Goal: Transaction & Acquisition: Subscribe to service/newsletter

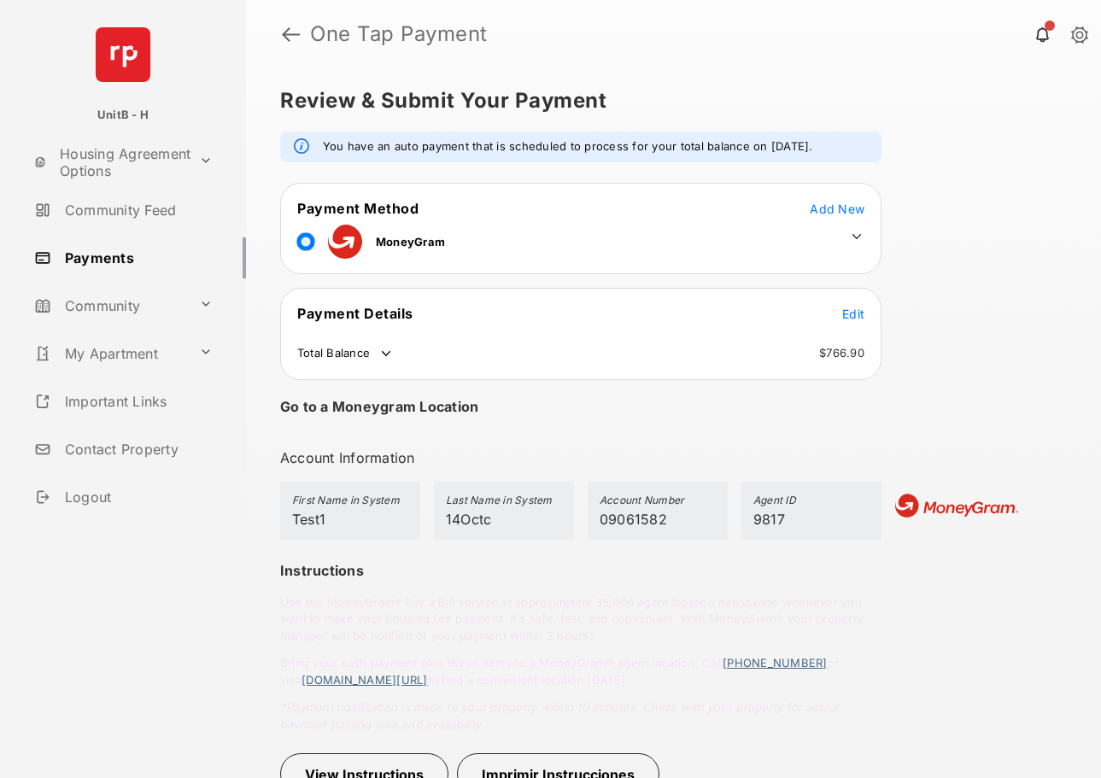
click at [858, 234] on icon at bounding box center [856, 236] width 15 height 15
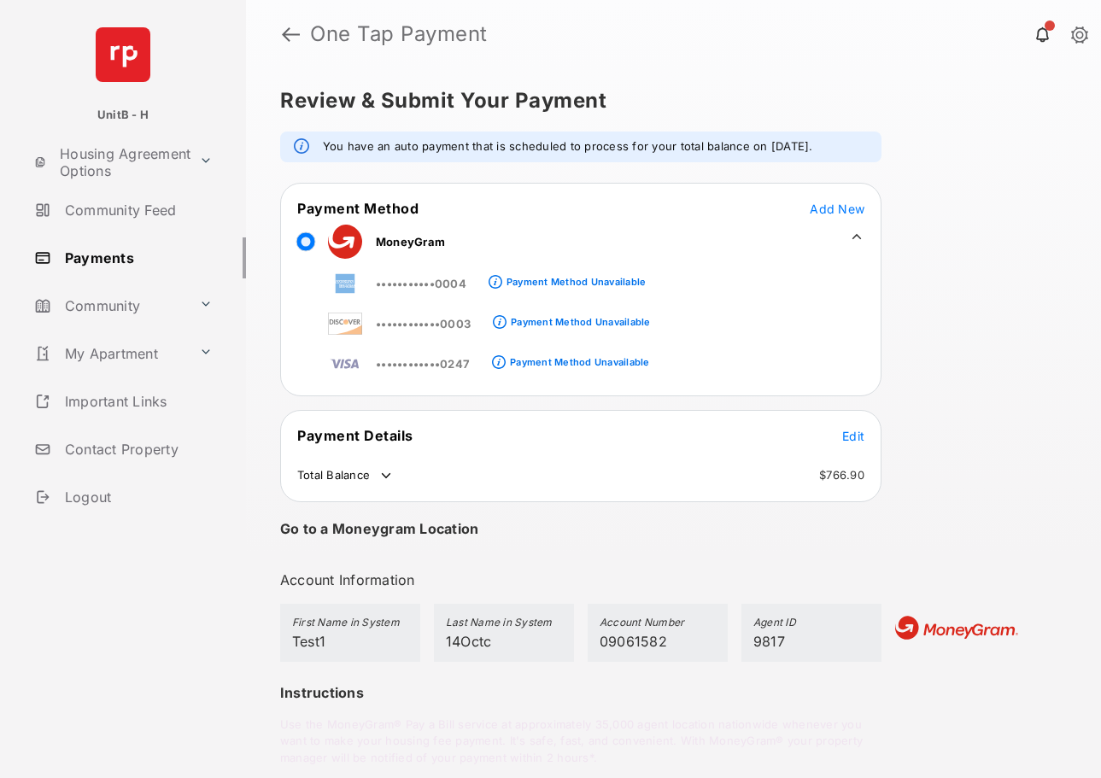
click at [858, 234] on icon at bounding box center [856, 236] width 15 height 15
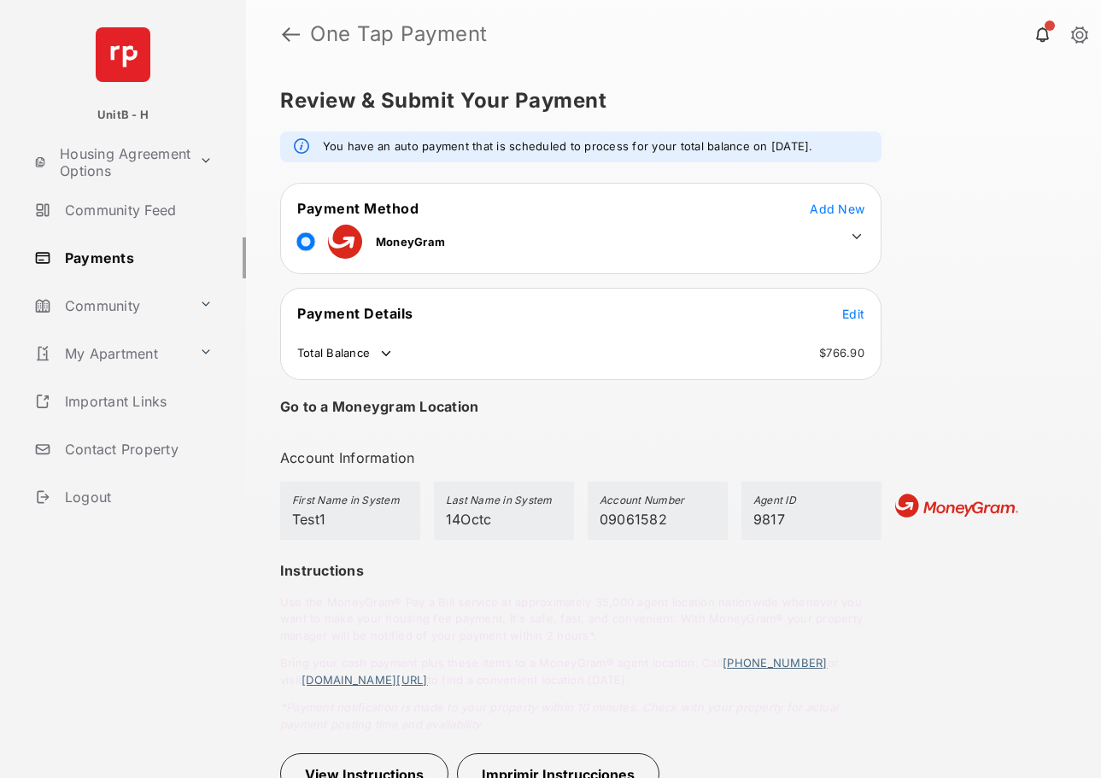
click at [845, 206] on span "Add New" at bounding box center [837, 209] width 55 height 15
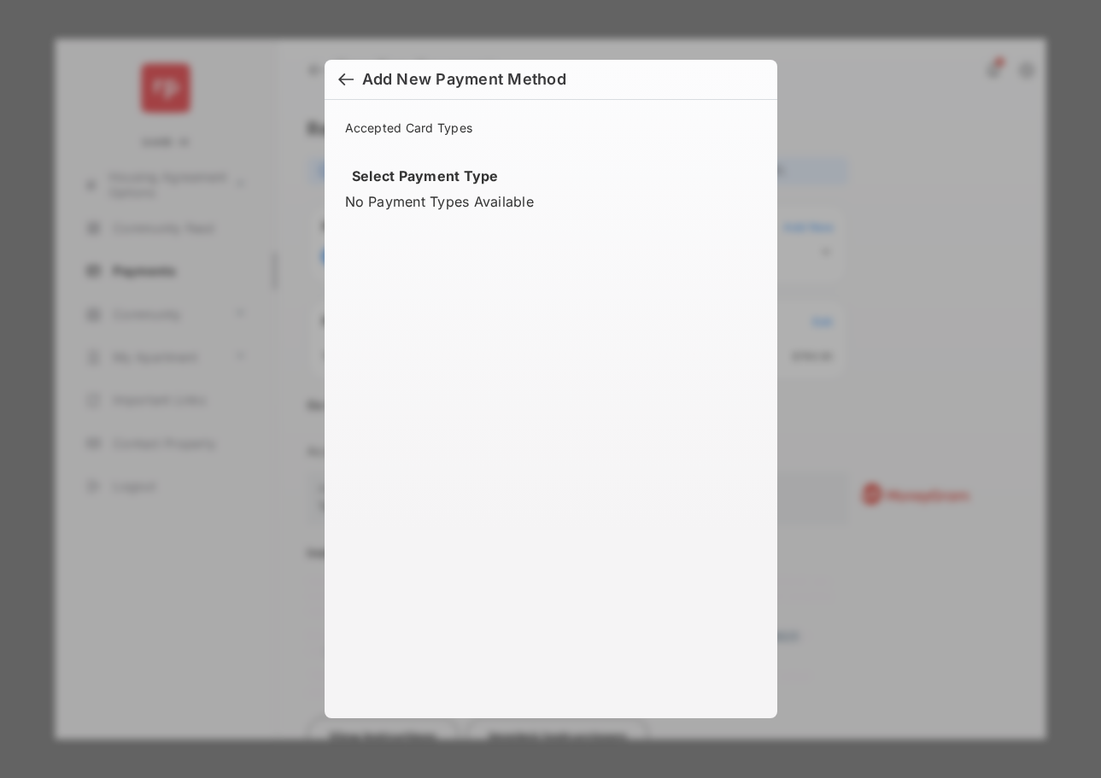
click at [352, 79] on div at bounding box center [345, 81] width 15 height 19
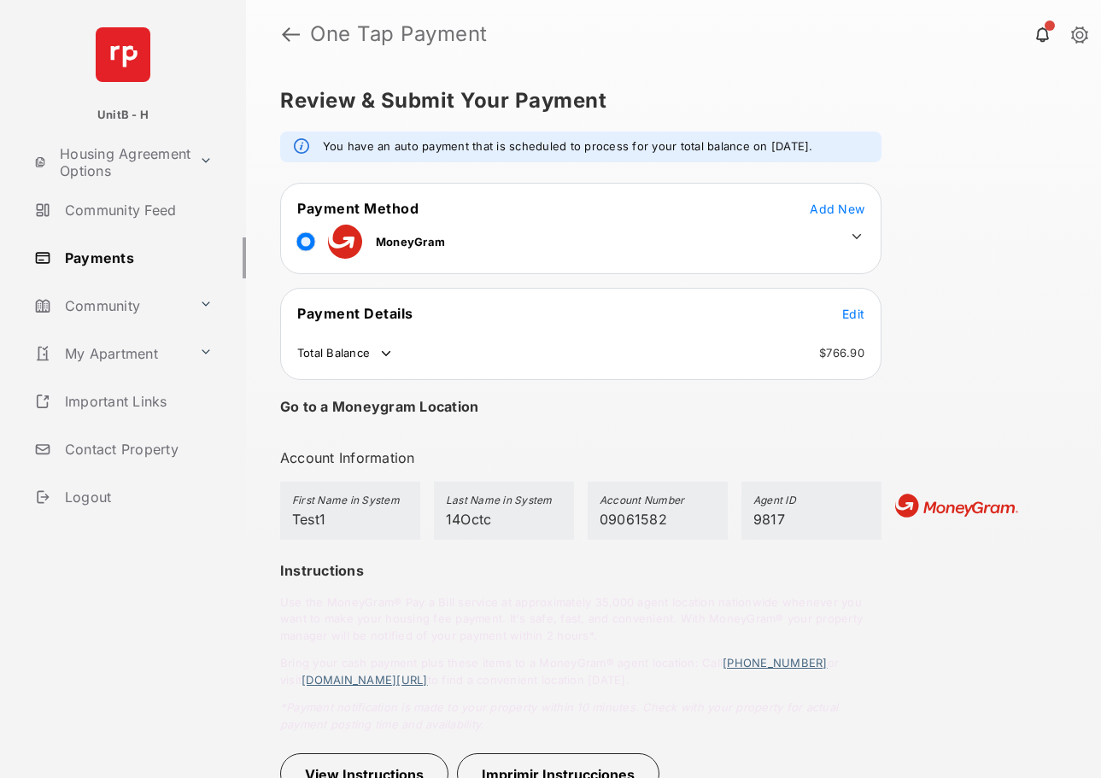
click at [848, 210] on span "Add New" at bounding box center [837, 209] width 55 height 15
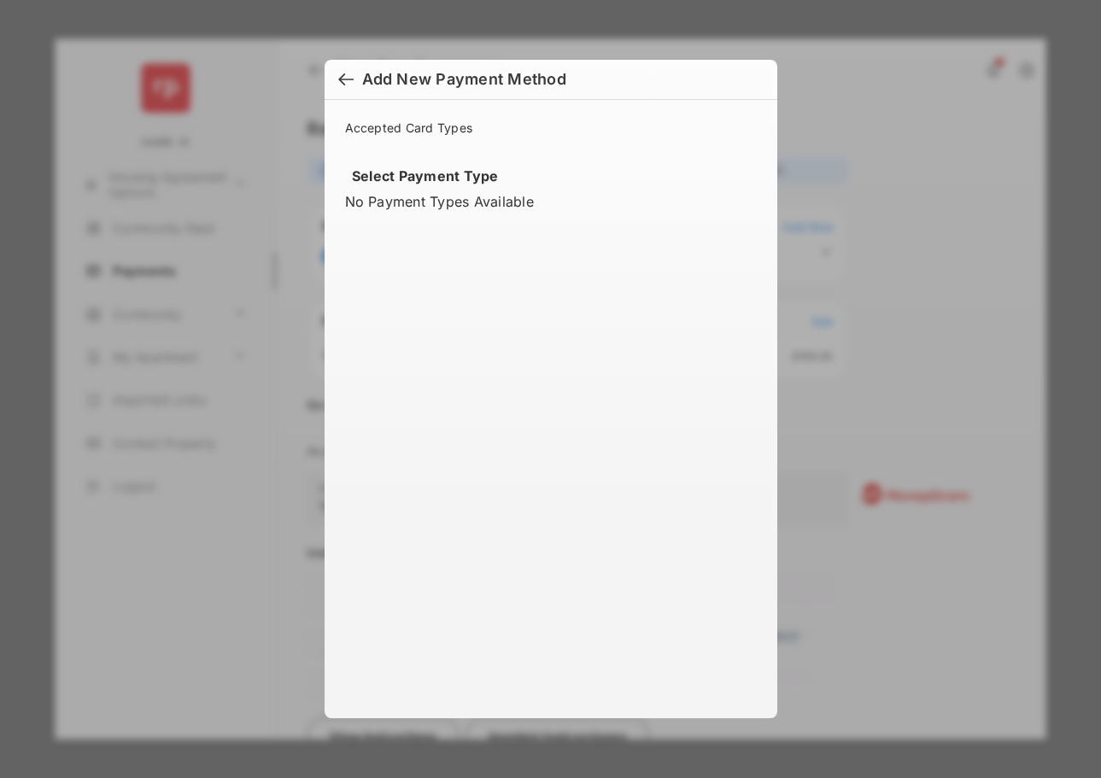
click at [335, 76] on h6 "Add New Payment Method" at bounding box center [551, 80] width 453 height 40
click at [351, 85] on div at bounding box center [345, 81] width 15 height 19
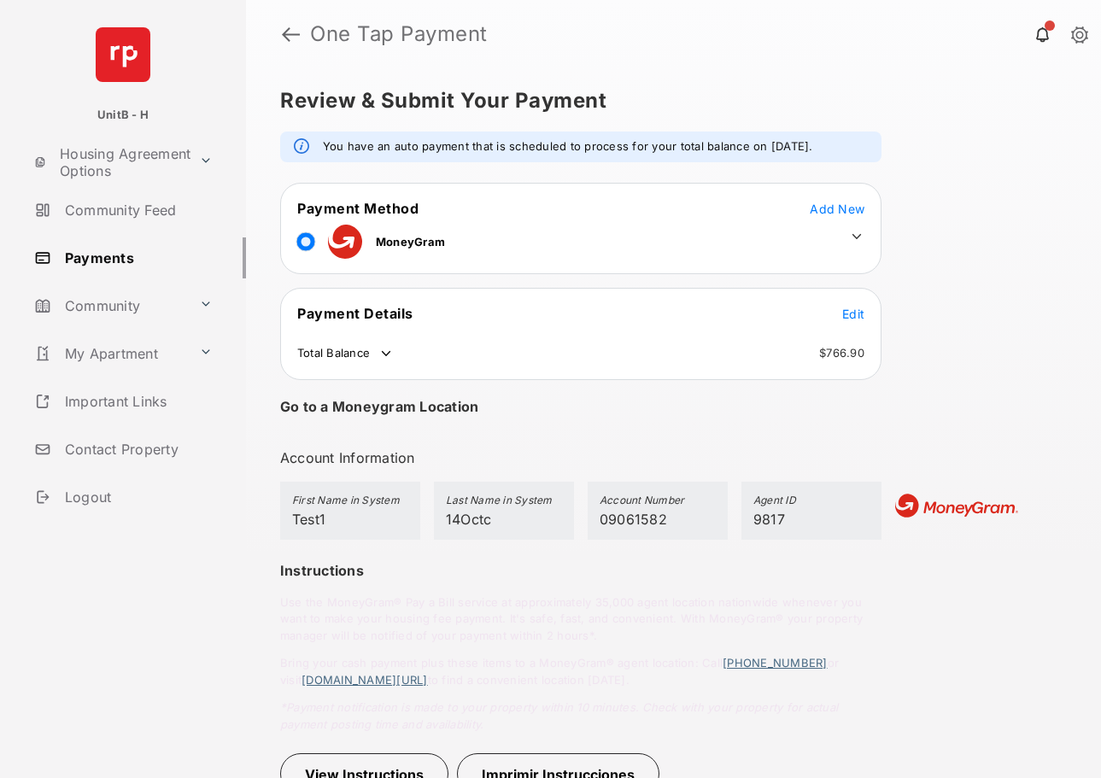
click at [824, 209] on span "Add New" at bounding box center [837, 209] width 55 height 15
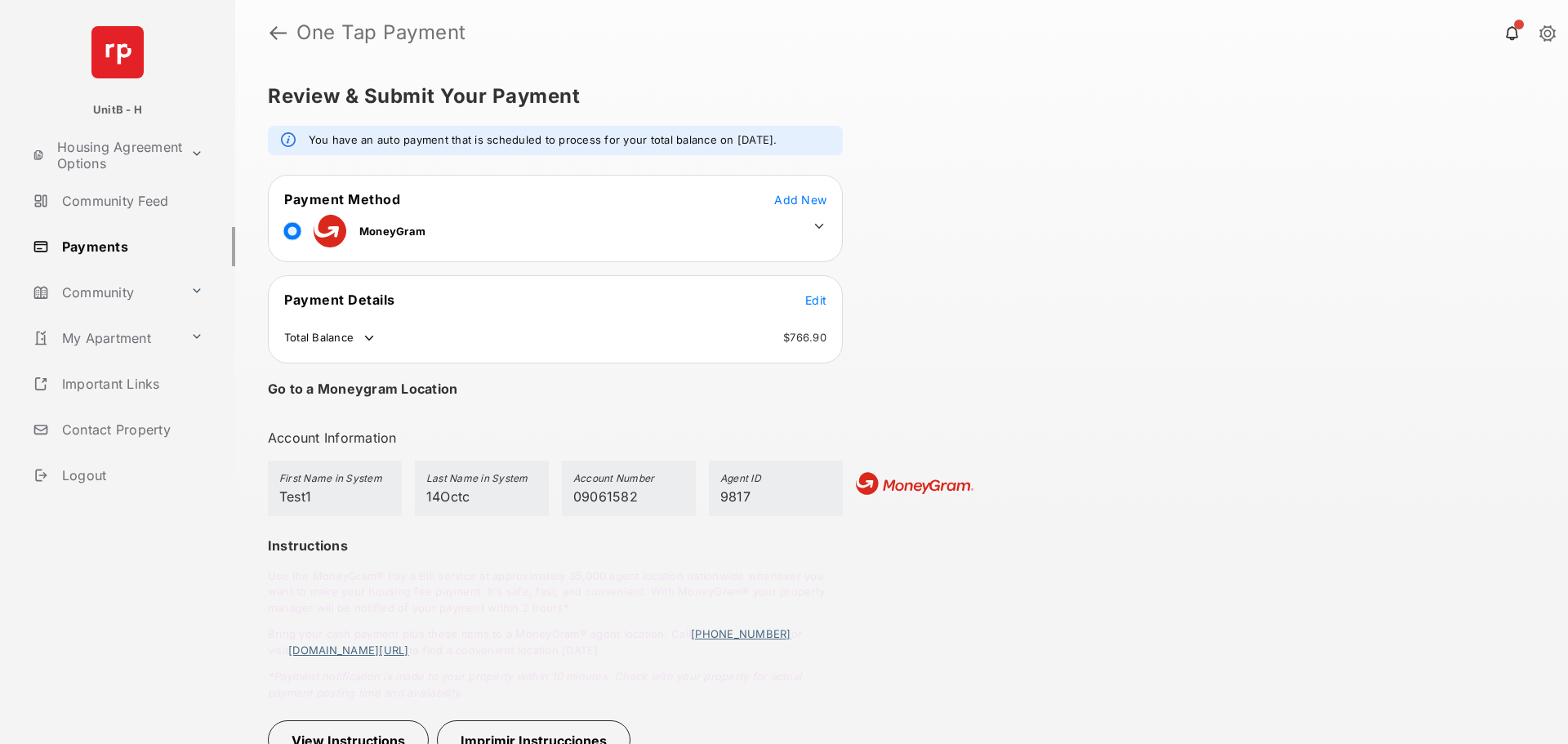
click at [811, 196] on span "Add New" at bounding box center [800, 200] width 53 height 14
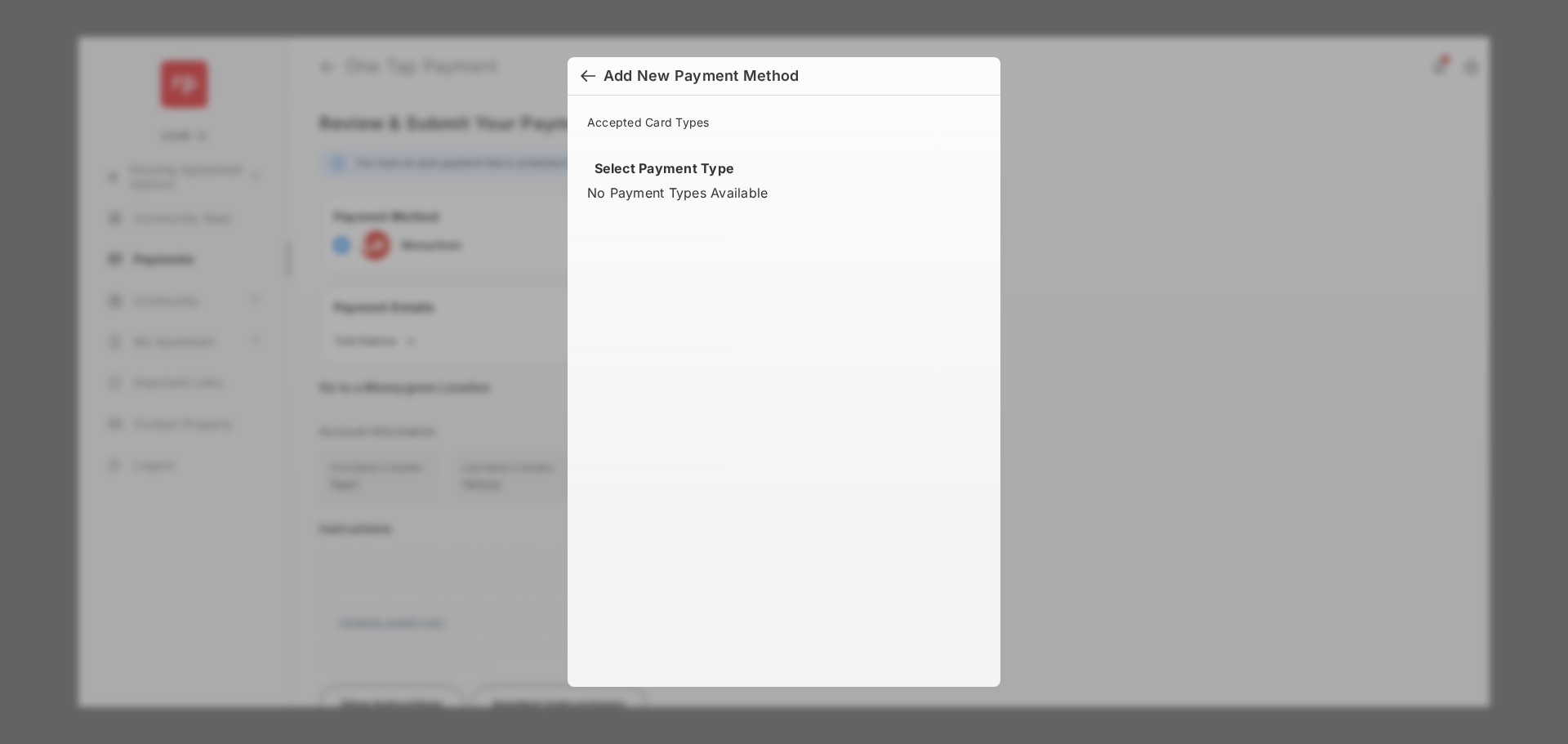
click at [588, 76] on div at bounding box center [587, 77] width 14 height 18
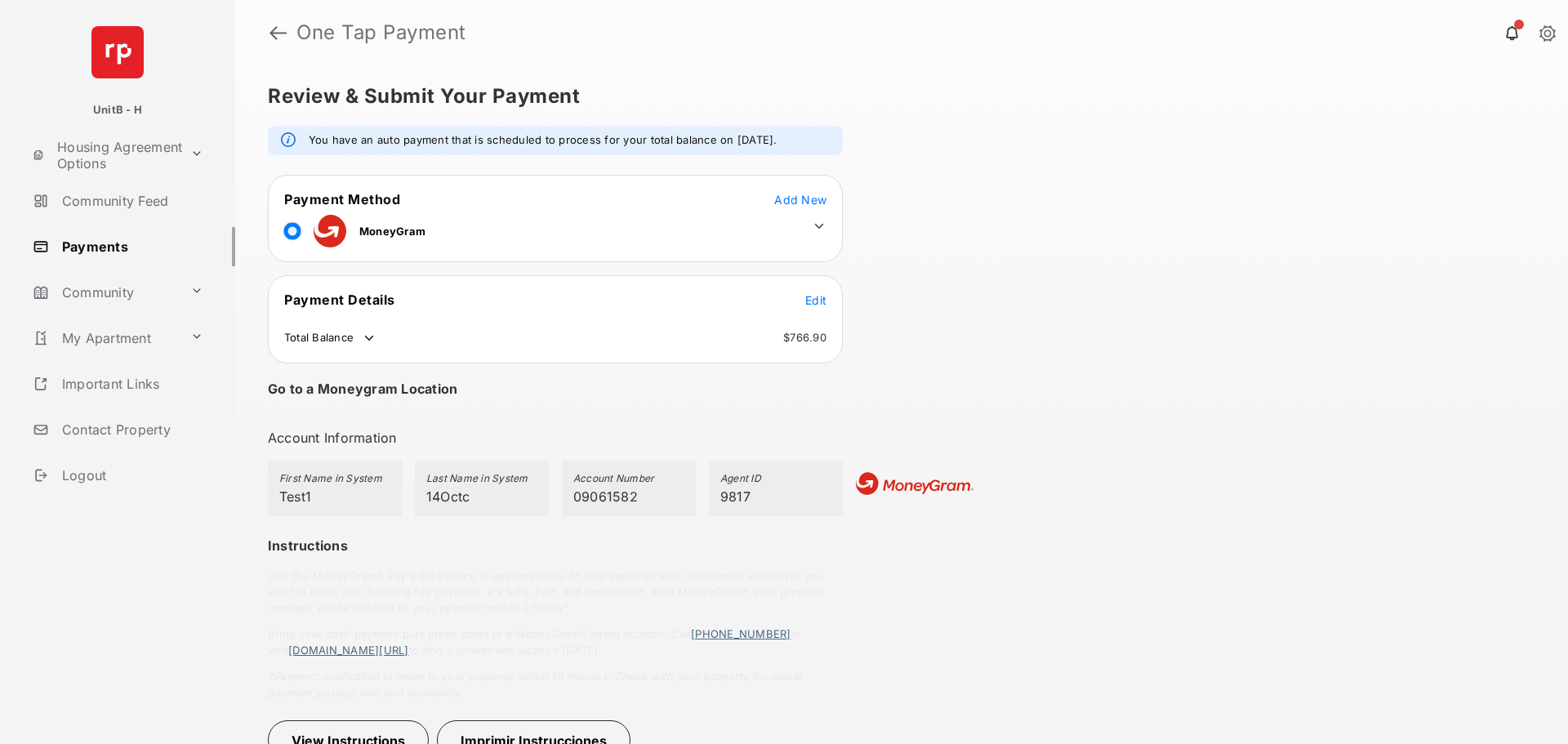
scroll to position [17, 0]
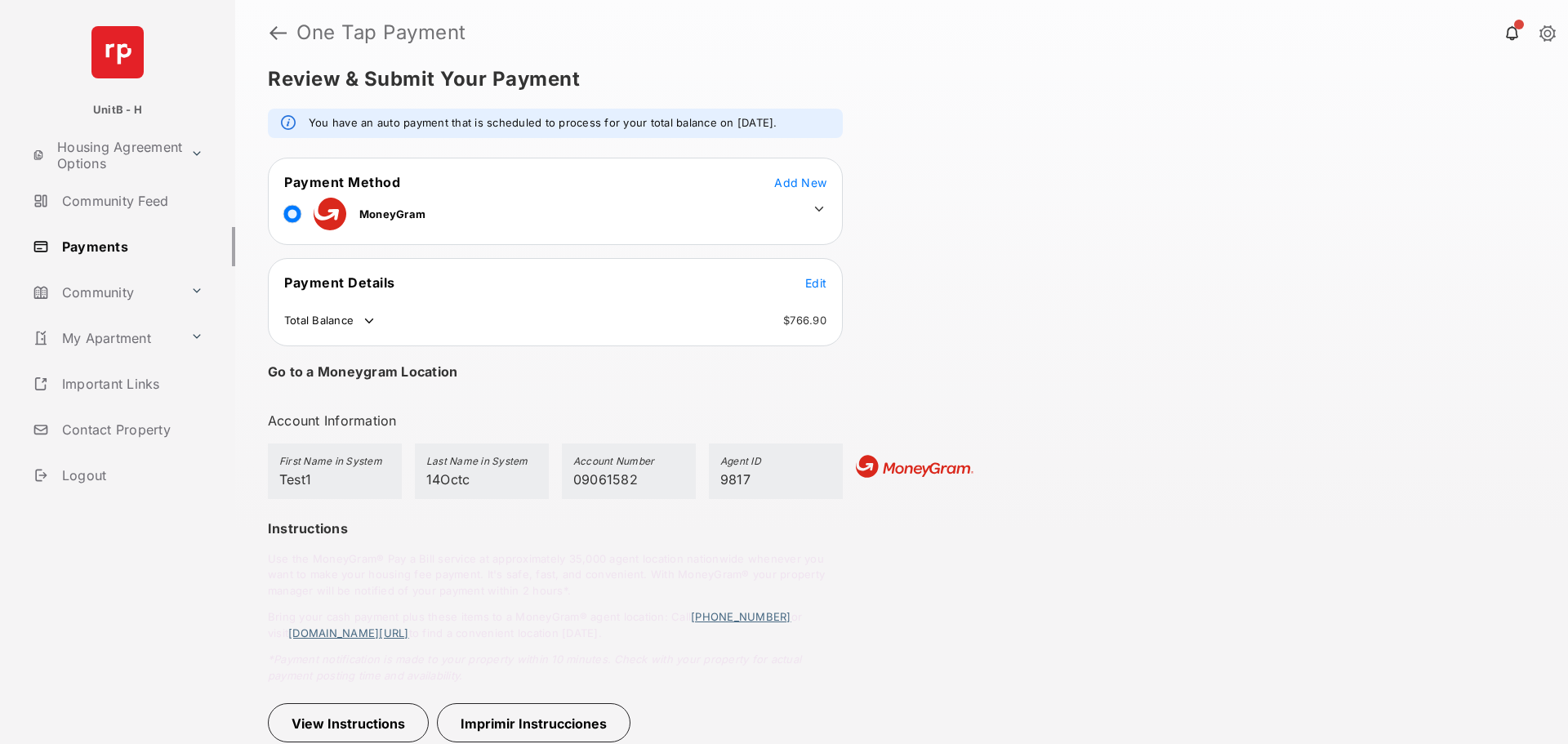
click at [269, 35] on header "One Tap Payment" at bounding box center [902, 33] width 1333 height 65
click at [276, 35] on link at bounding box center [278, 33] width 17 height 39
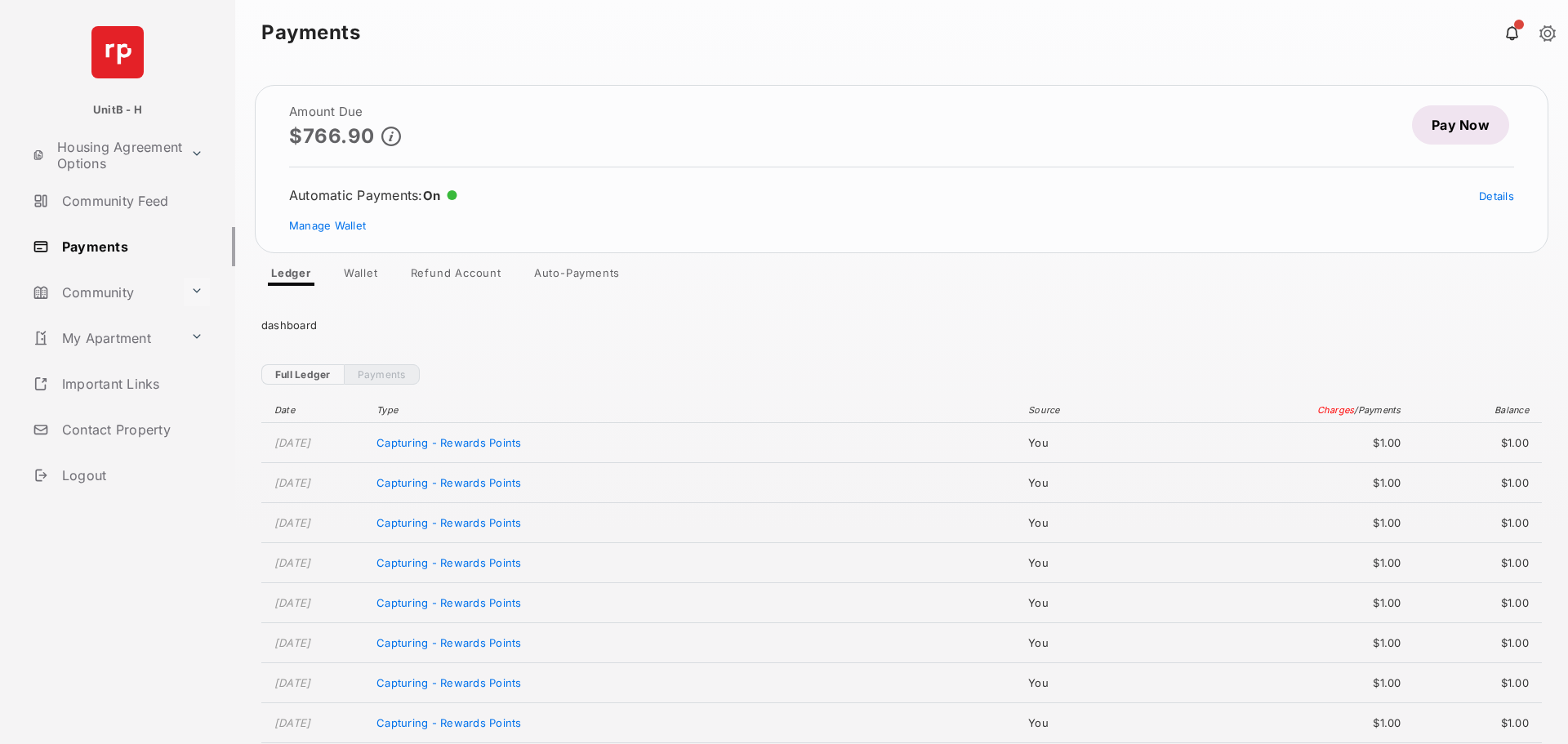
click at [188, 284] on button at bounding box center [196, 292] width 26 height 29
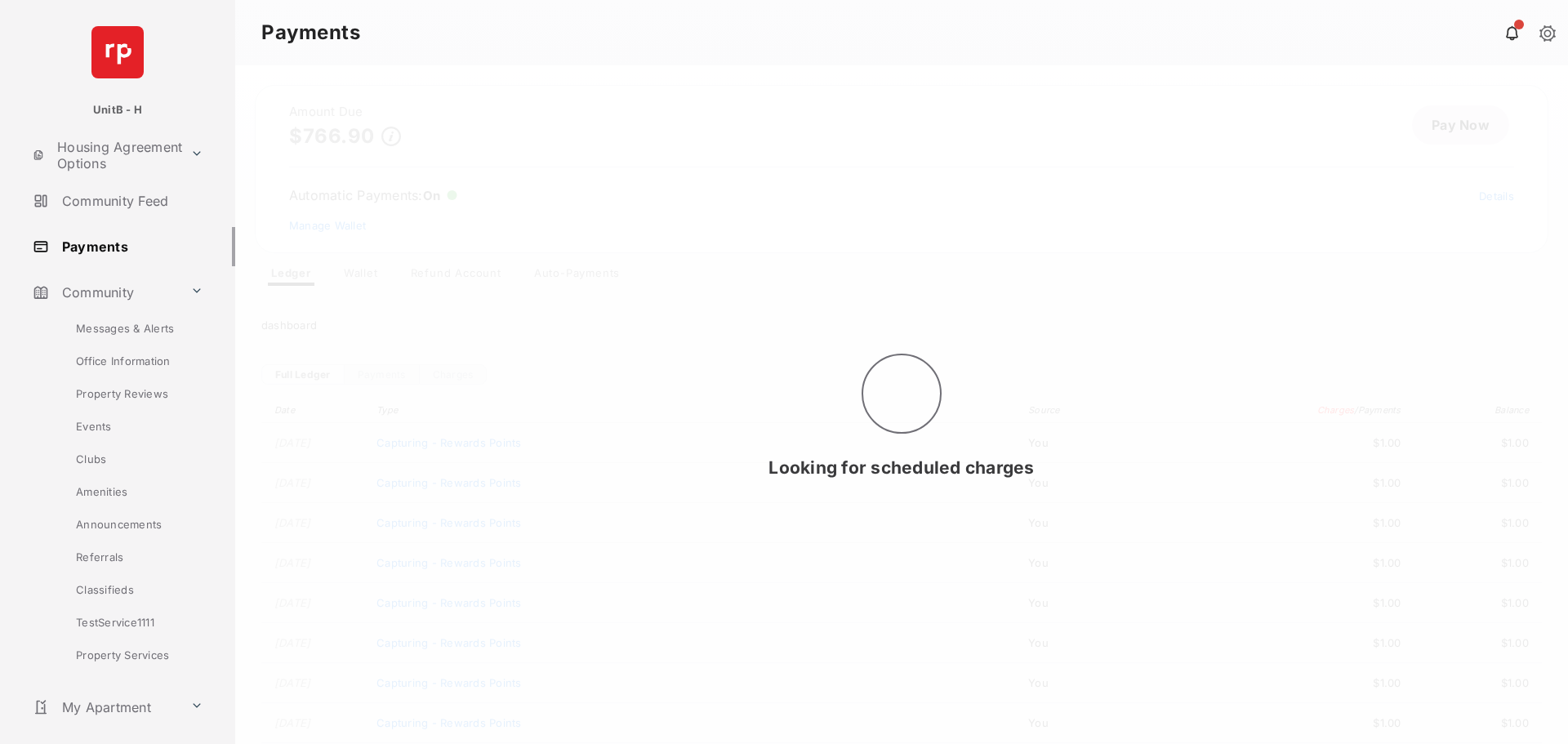
click at [115, 492] on link "Amenities" at bounding box center [133, 492] width 205 height 33
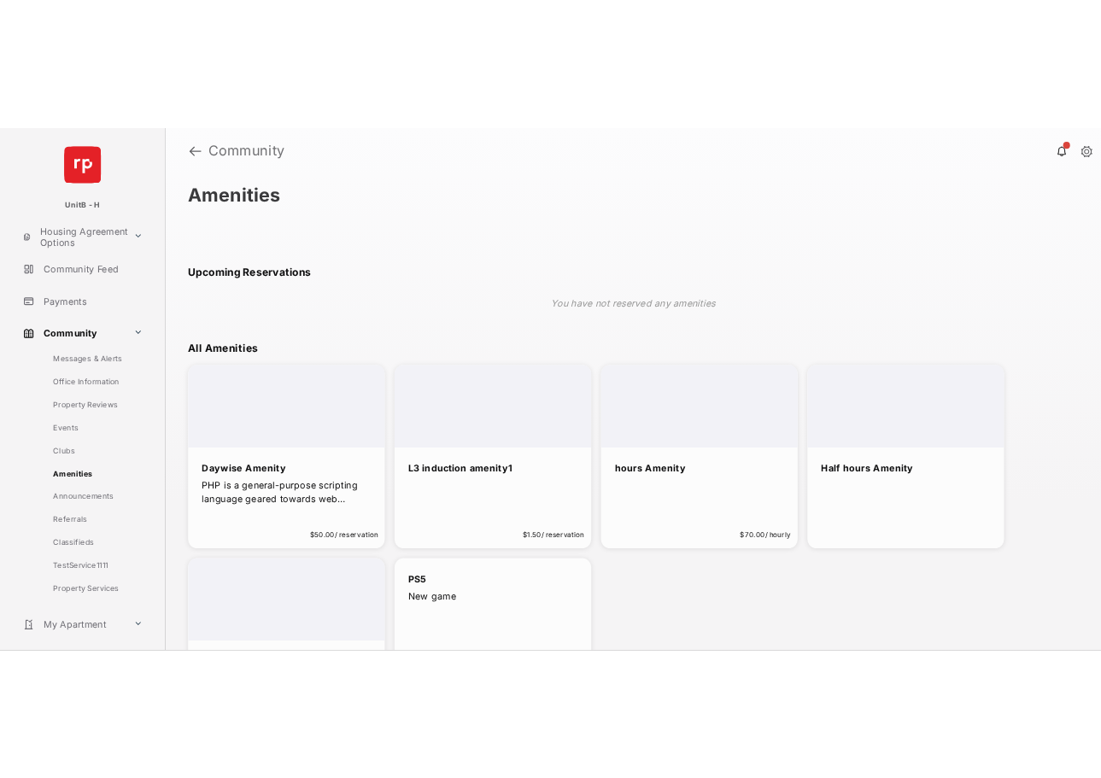
scroll to position [128, 0]
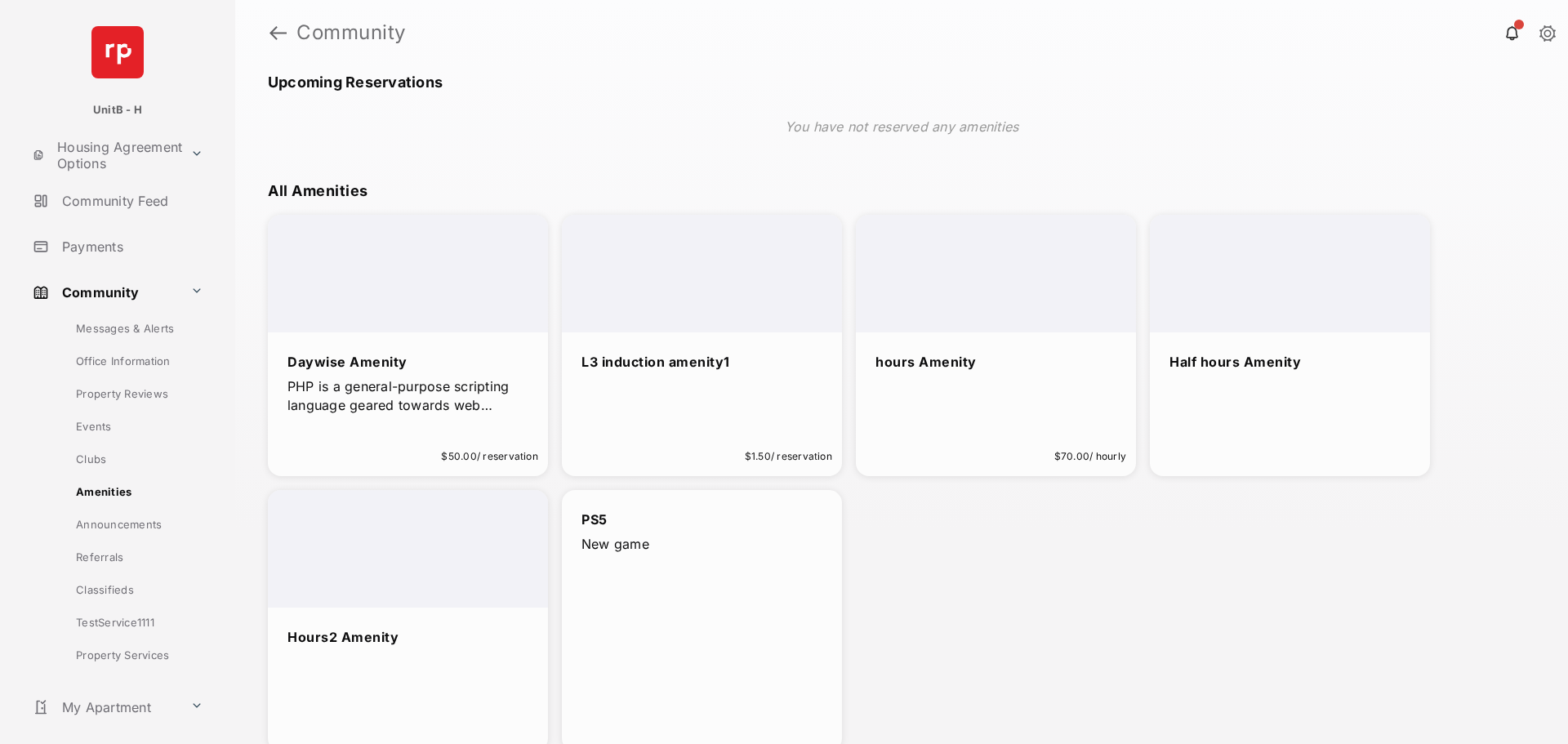
click at [415, 249] on div at bounding box center [407, 274] width 280 height 118
click at [454, 313] on div at bounding box center [407, 274] width 280 height 118
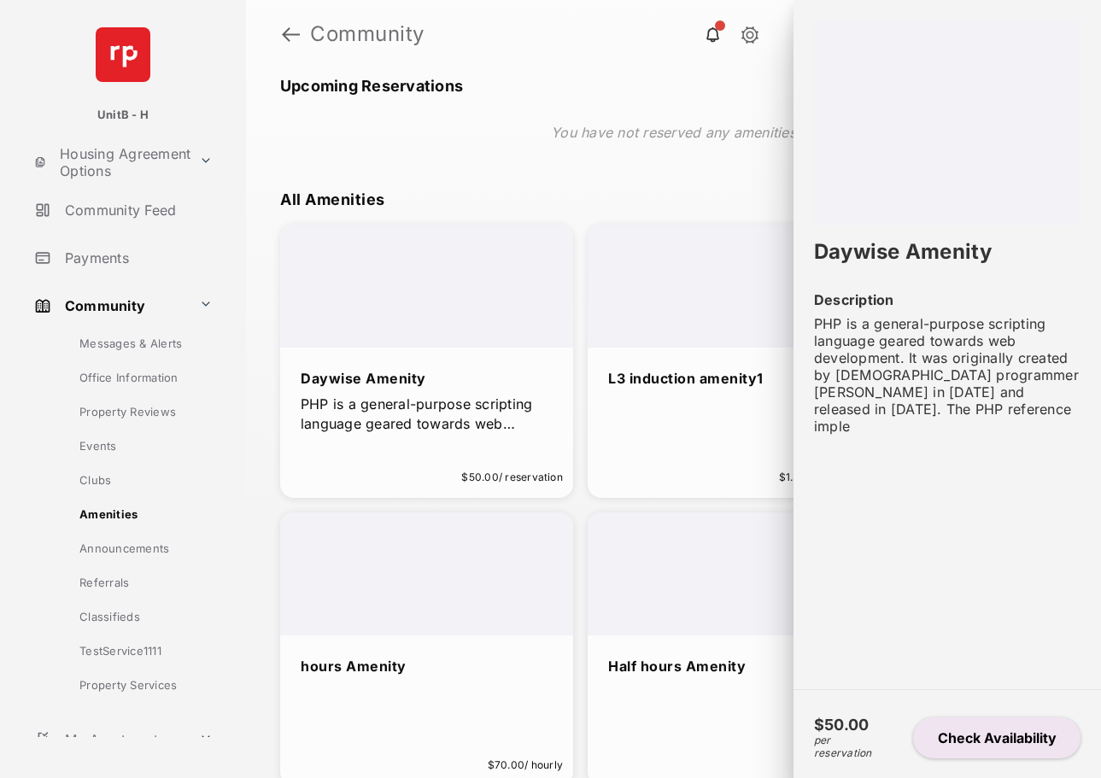
click at [986, 735] on button "Check Availability" at bounding box center [996, 737] width 167 height 41
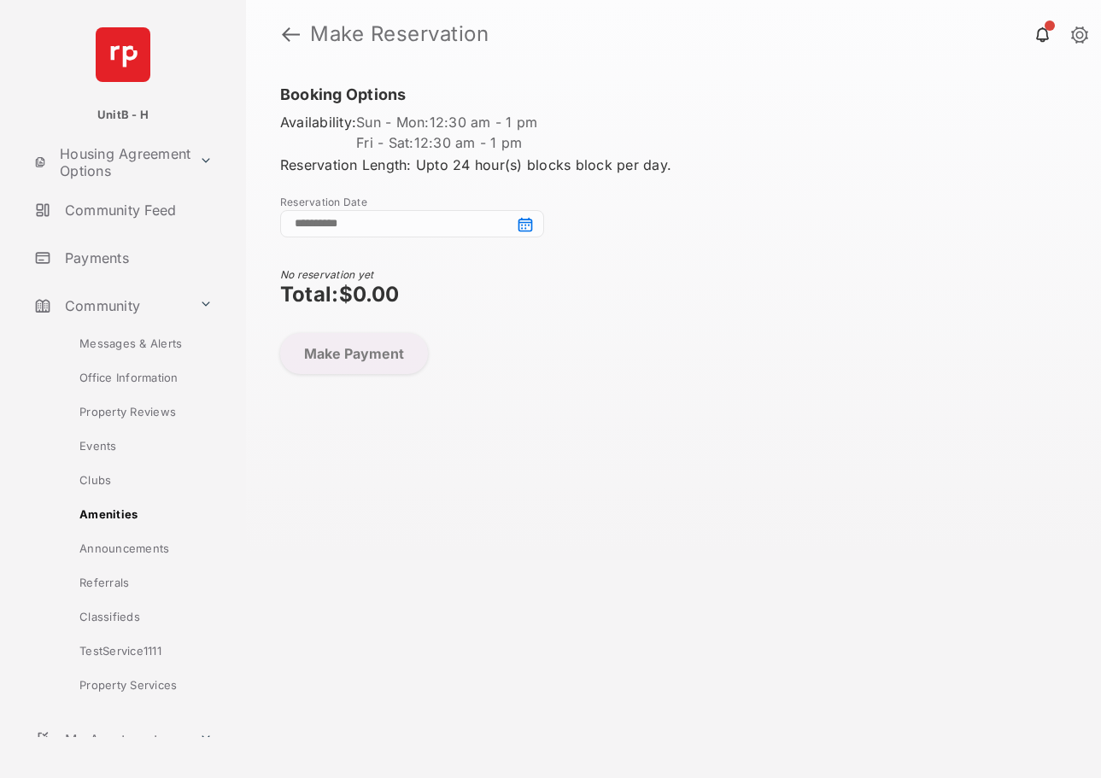
click at [528, 225] on input at bounding box center [412, 223] width 264 height 27
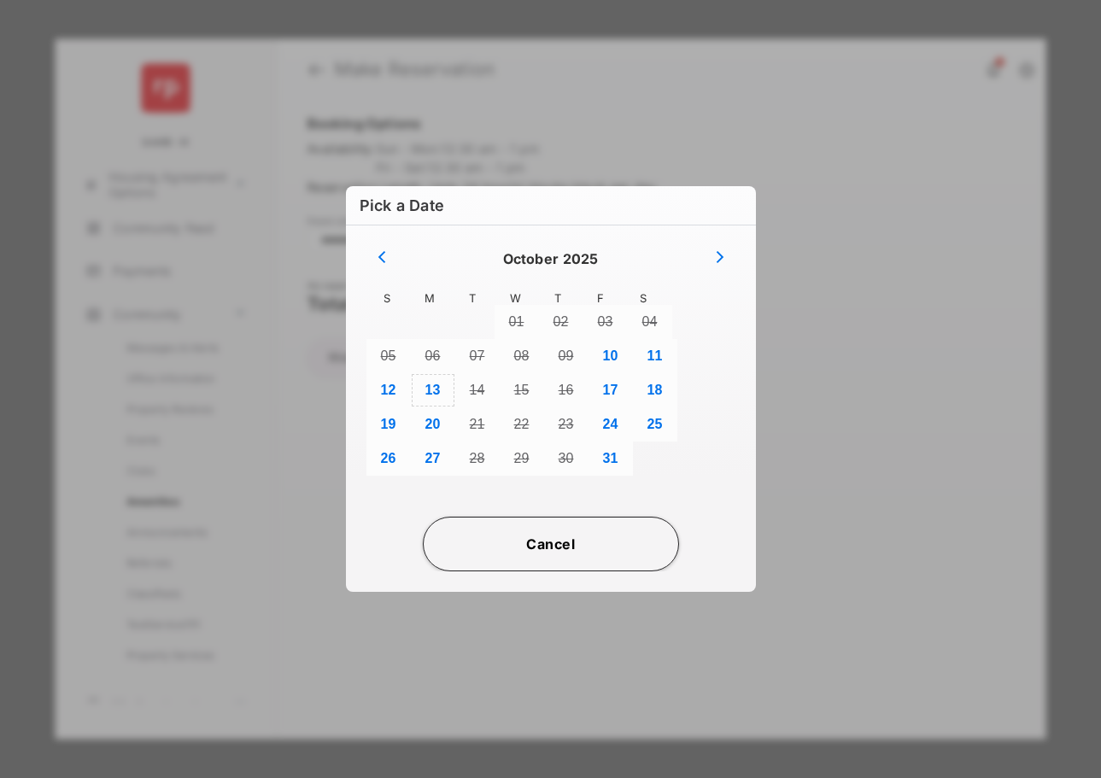
click at [441, 401] on button "13" at bounding box center [433, 390] width 44 height 34
type input "**********"
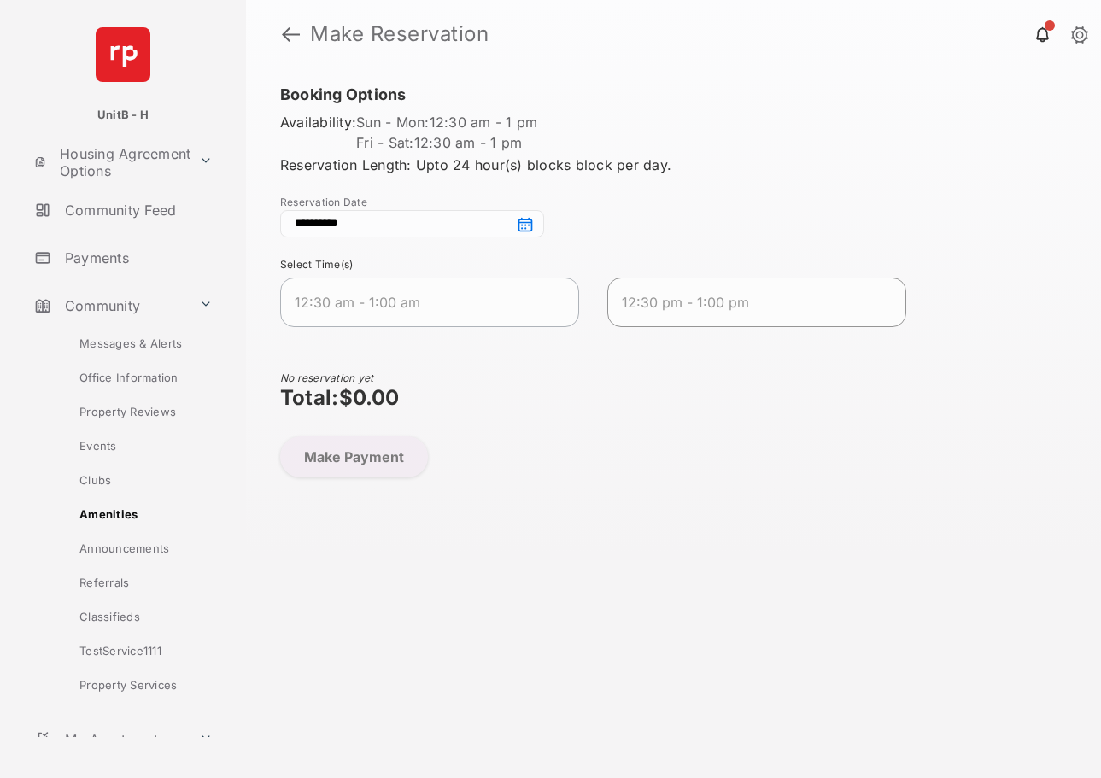
click at [784, 312] on span "12:30 pm - 1:00 pm" at bounding box center [743, 302] width 243 height 20
click at [382, 457] on button "Make Payment" at bounding box center [354, 456] width 148 height 41
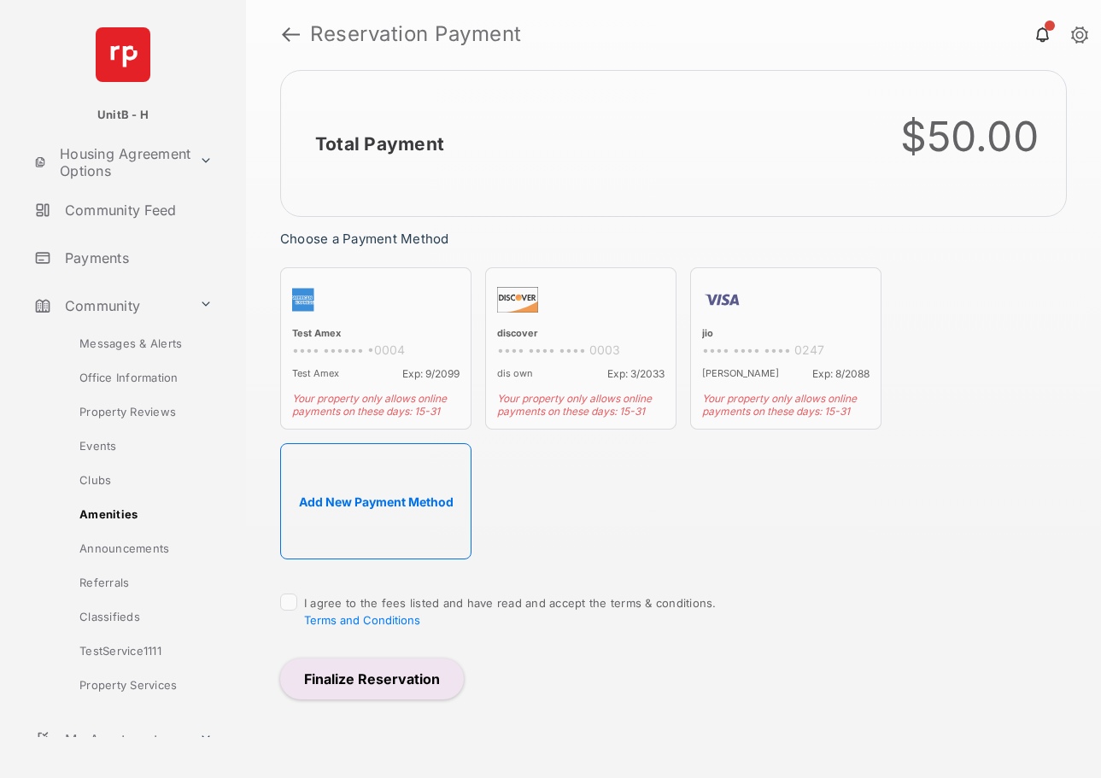
click at [408, 487] on button "Add New Payment Method" at bounding box center [375, 501] width 191 height 116
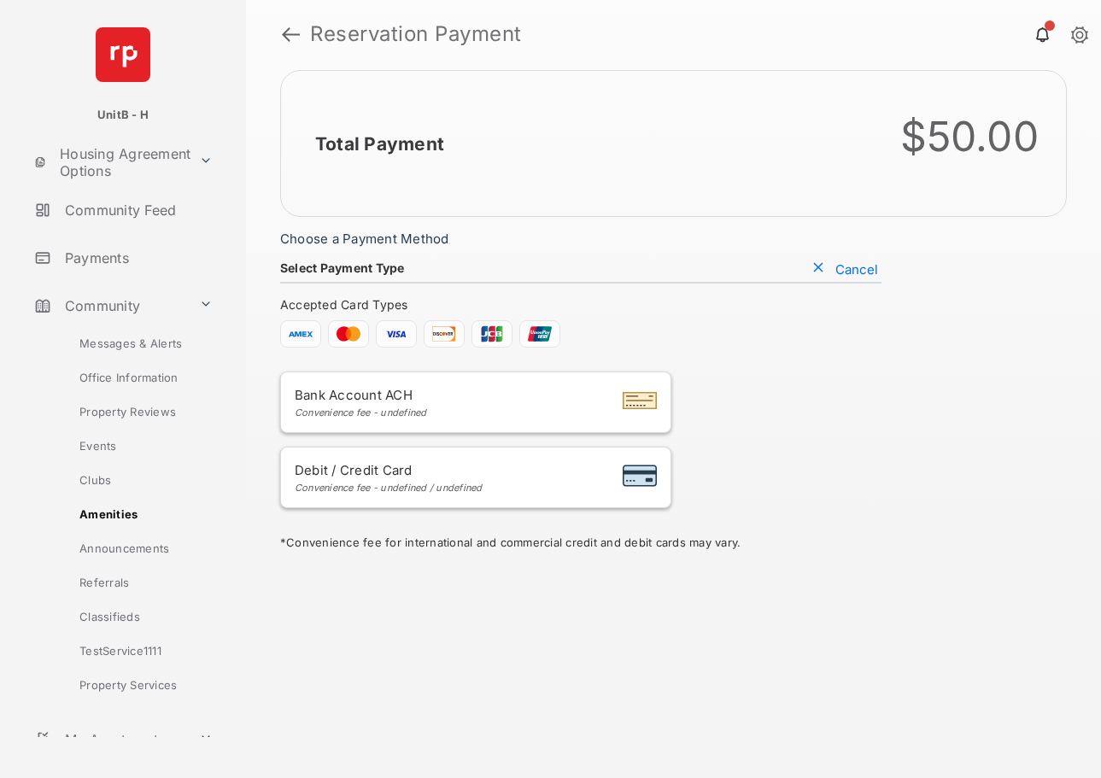
click at [843, 261] on button "Cancel" at bounding box center [844, 268] width 73 height 17
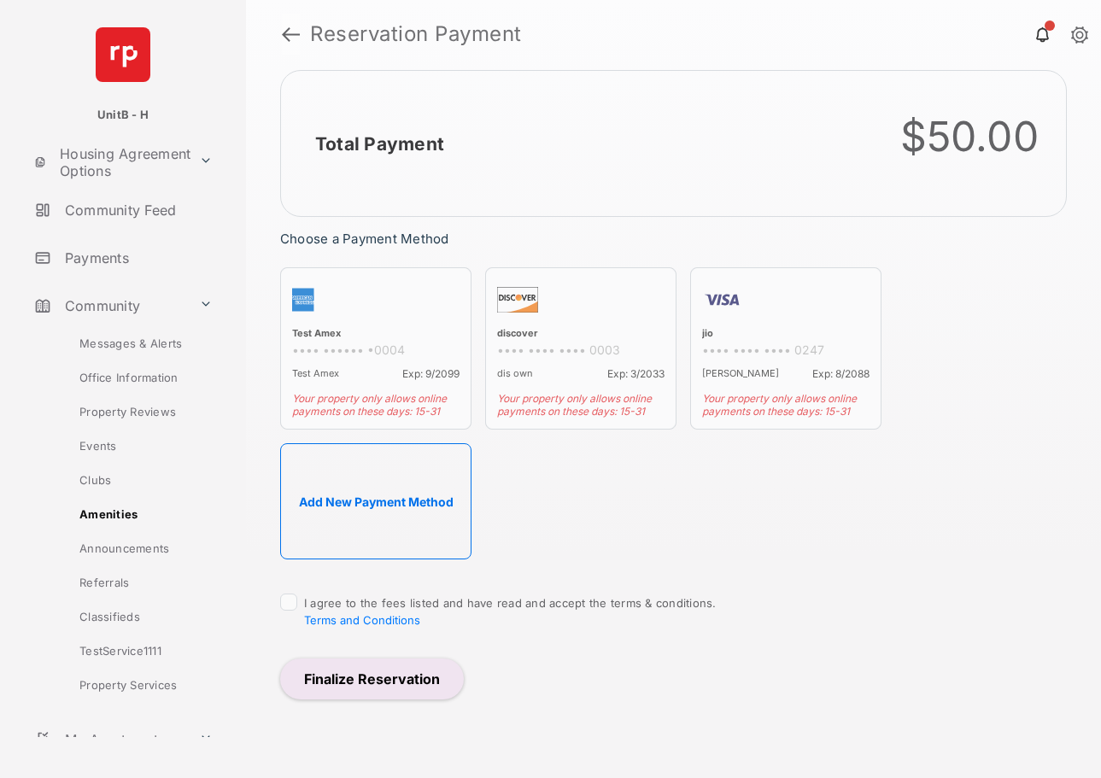
click at [291, 37] on link at bounding box center [291, 34] width 18 height 41
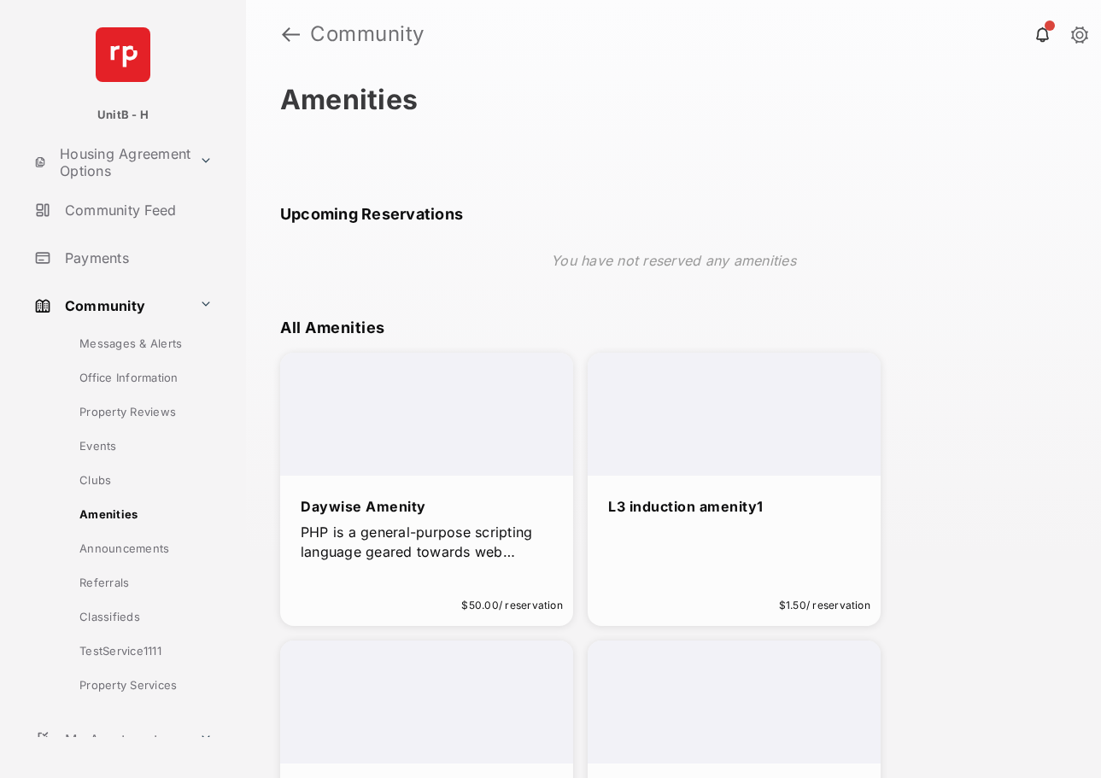
click at [74, 254] on link "Payments" at bounding box center [136, 257] width 219 height 41
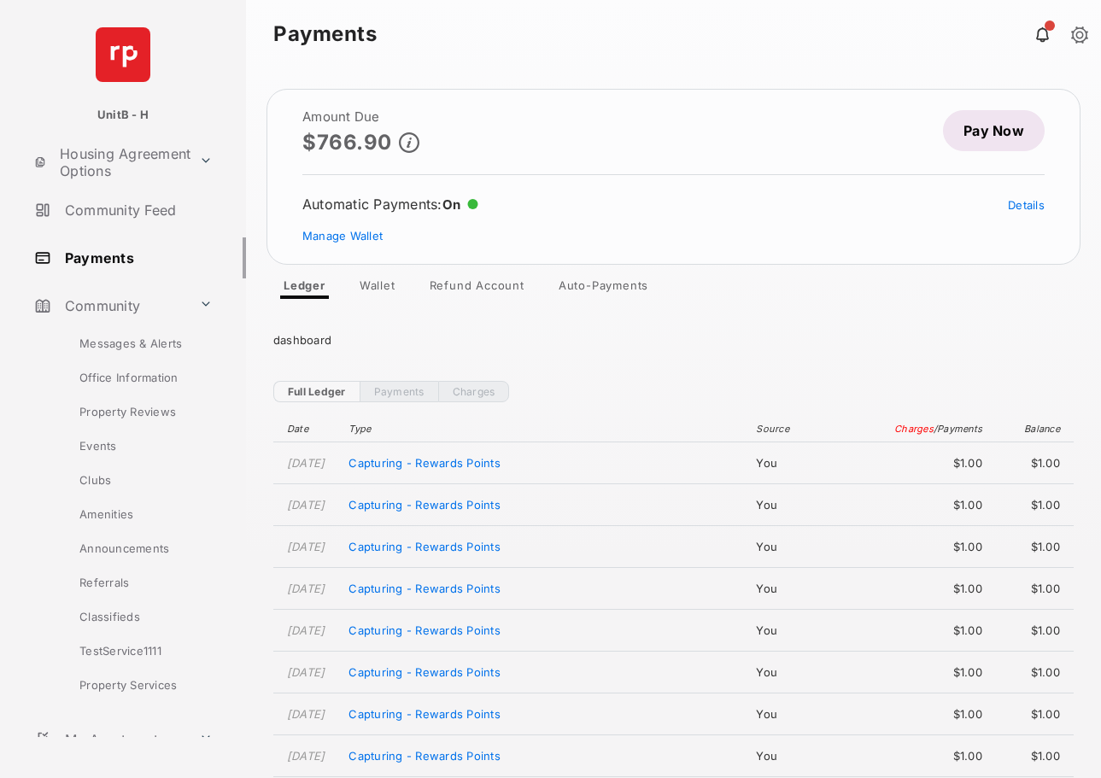
click at [981, 127] on link "Pay Now" at bounding box center [994, 130] width 102 height 41
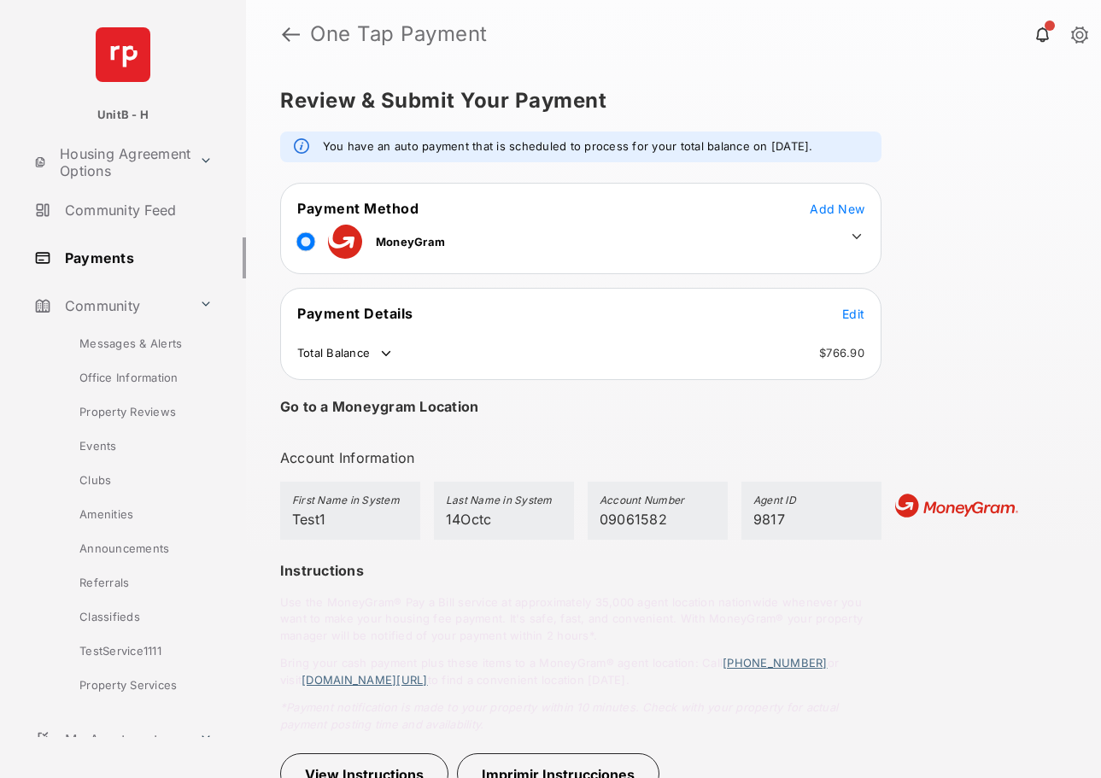
click at [859, 241] on icon at bounding box center [856, 236] width 15 height 15
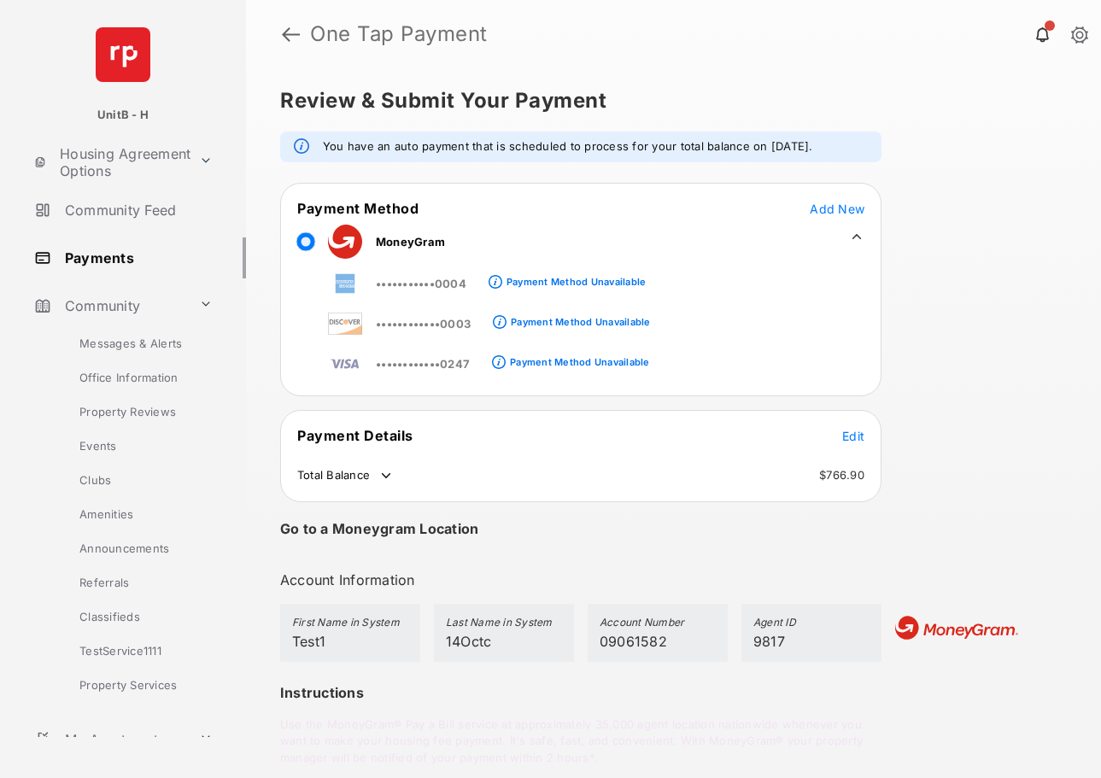
click at [836, 210] on span "Add New" at bounding box center [837, 209] width 55 height 15
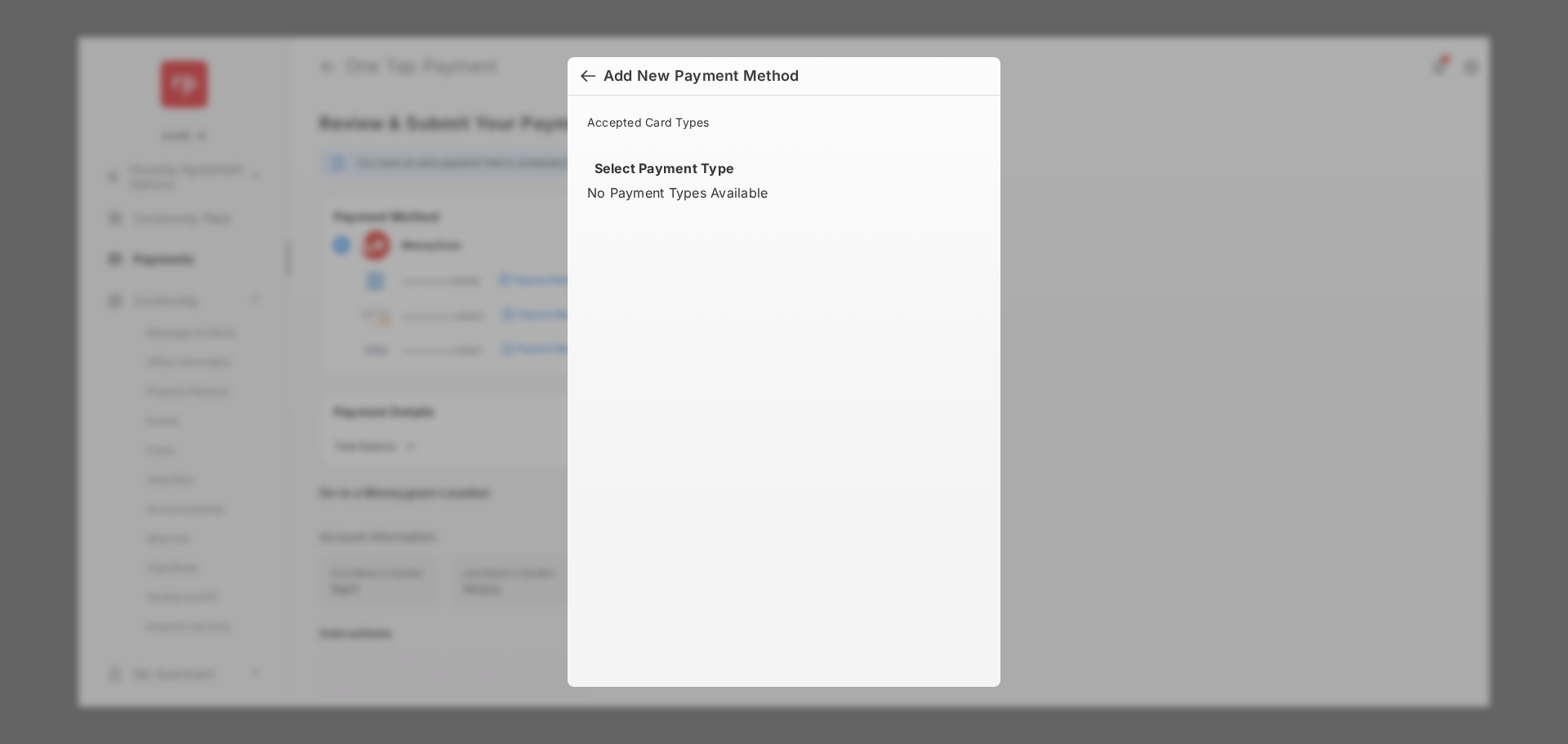
click at [590, 77] on div at bounding box center [587, 77] width 14 height 18
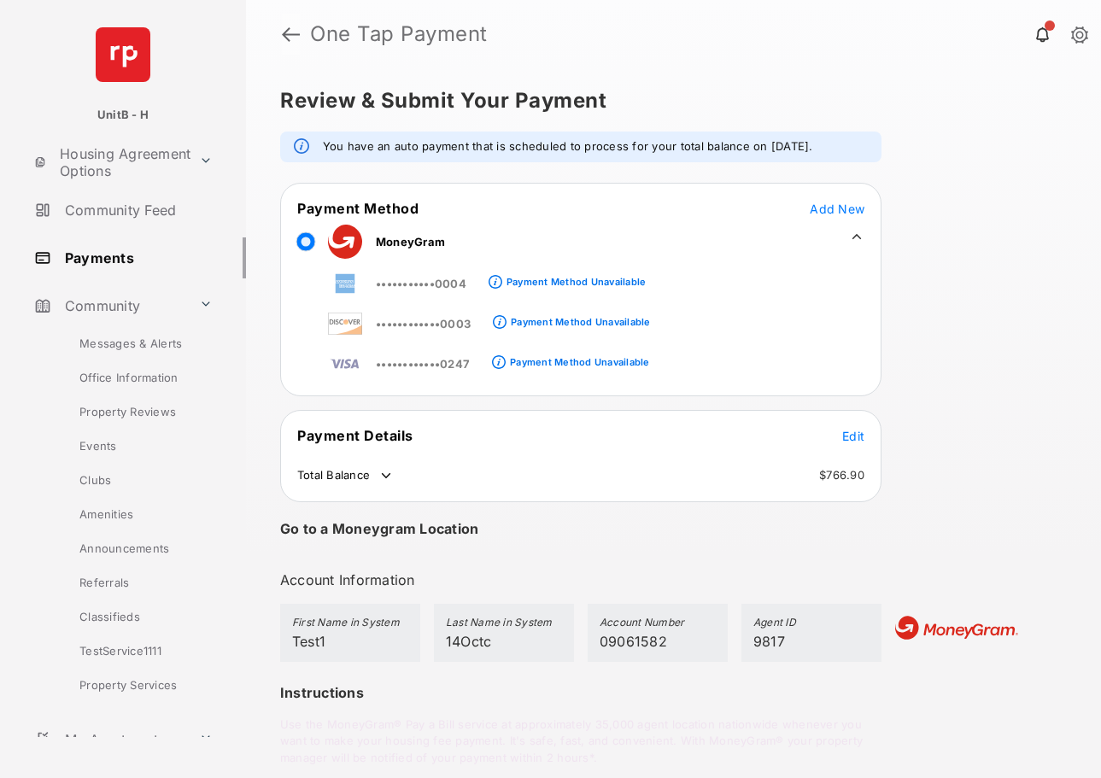
click at [292, 38] on link at bounding box center [291, 34] width 18 height 41
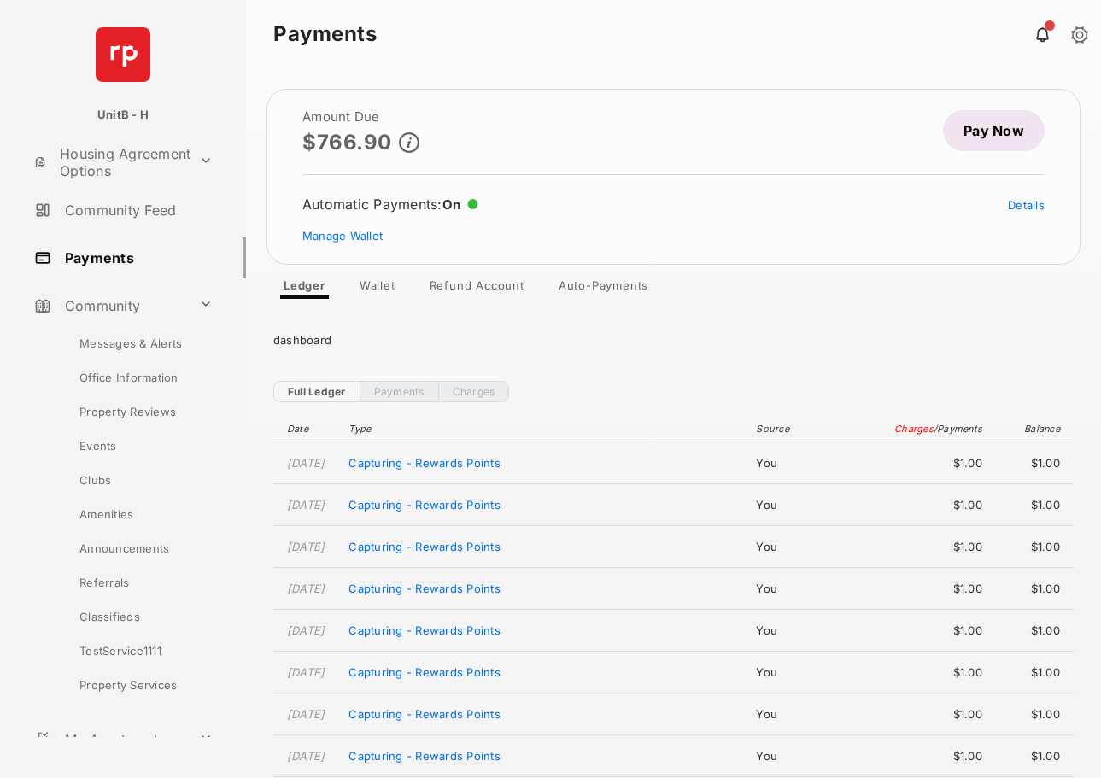
click at [990, 134] on link "Pay Now" at bounding box center [994, 130] width 102 height 41
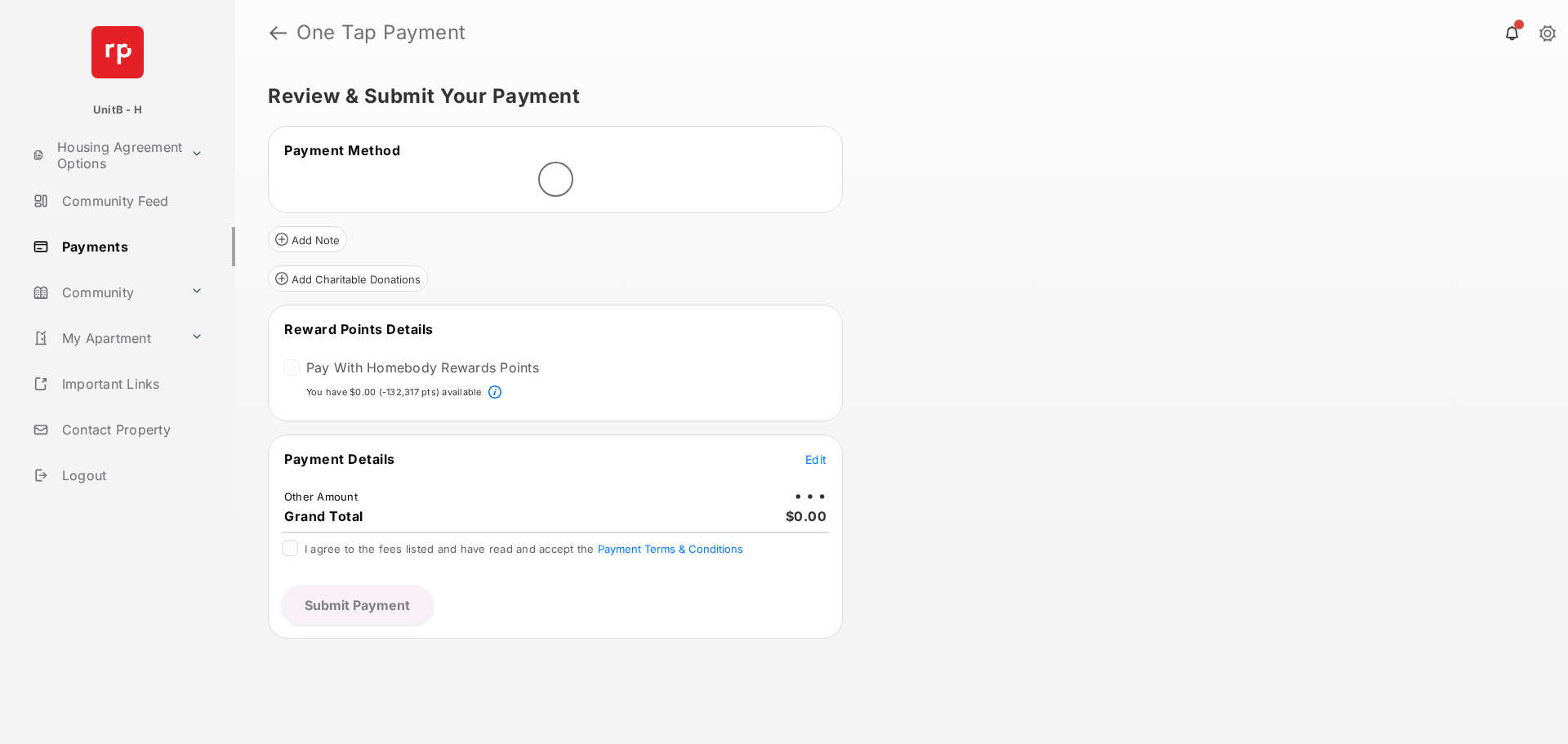
drag, startPoint x: 0, startPoint y: 0, endPoint x: 281, endPoint y: 34, distance: 283.0
click at [281, 34] on link at bounding box center [278, 33] width 17 height 39
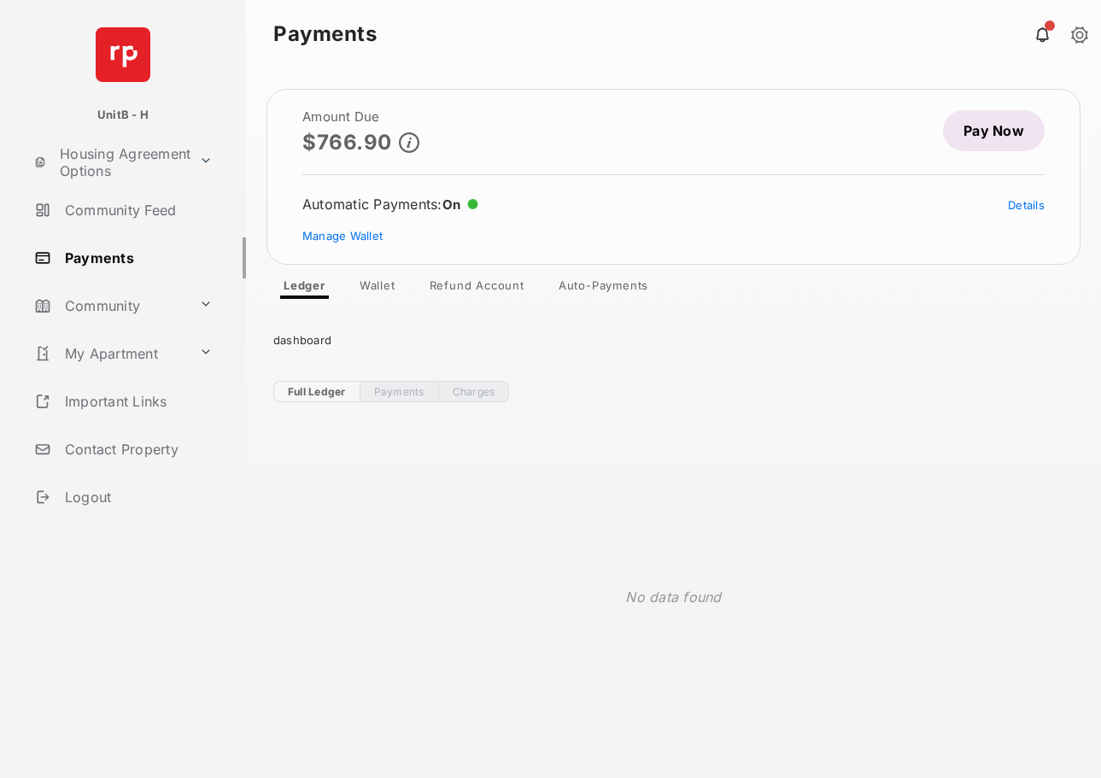
click at [377, 290] on link "Wallet" at bounding box center [377, 288] width 63 height 20
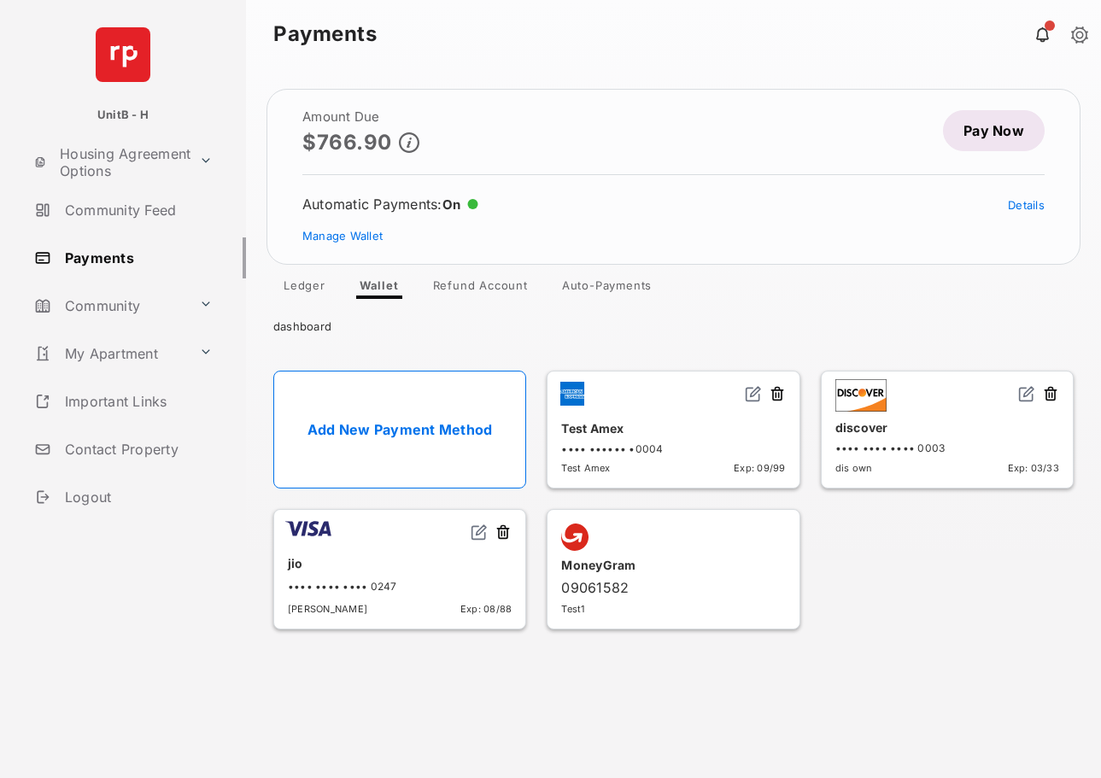
click at [427, 406] on link "Add New Payment Method" at bounding box center [399, 430] width 253 height 118
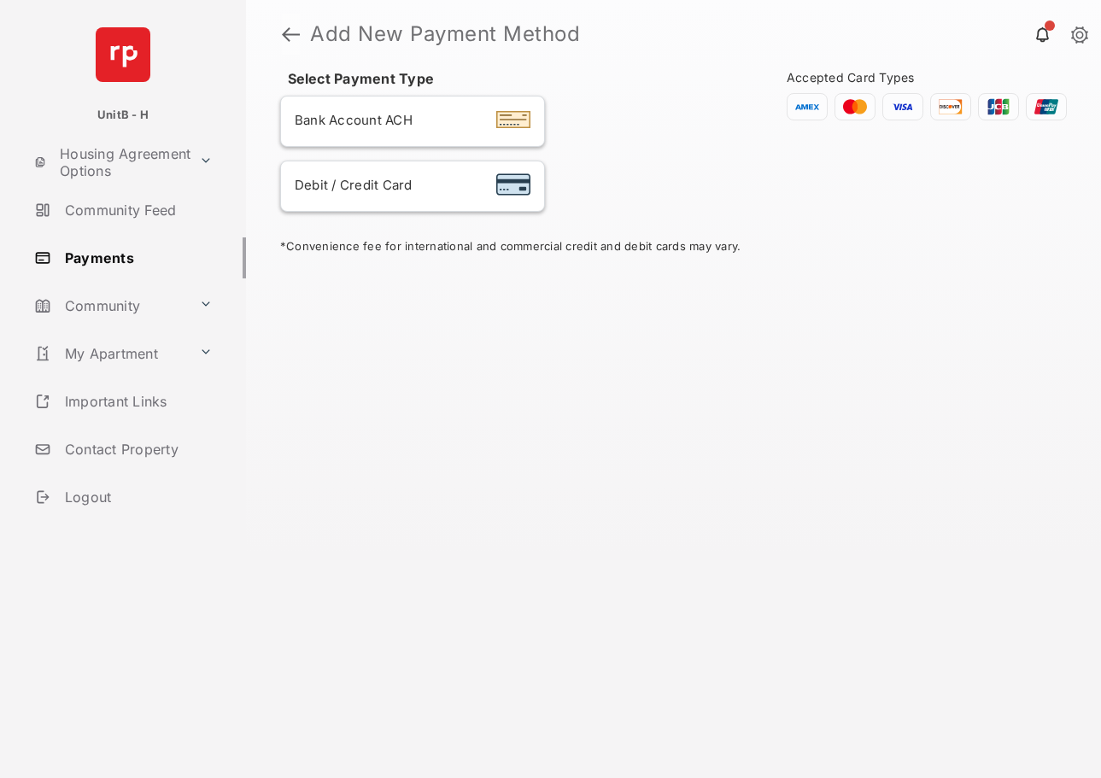
click at [287, 33] on link at bounding box center [291, 34] width 18 height 41
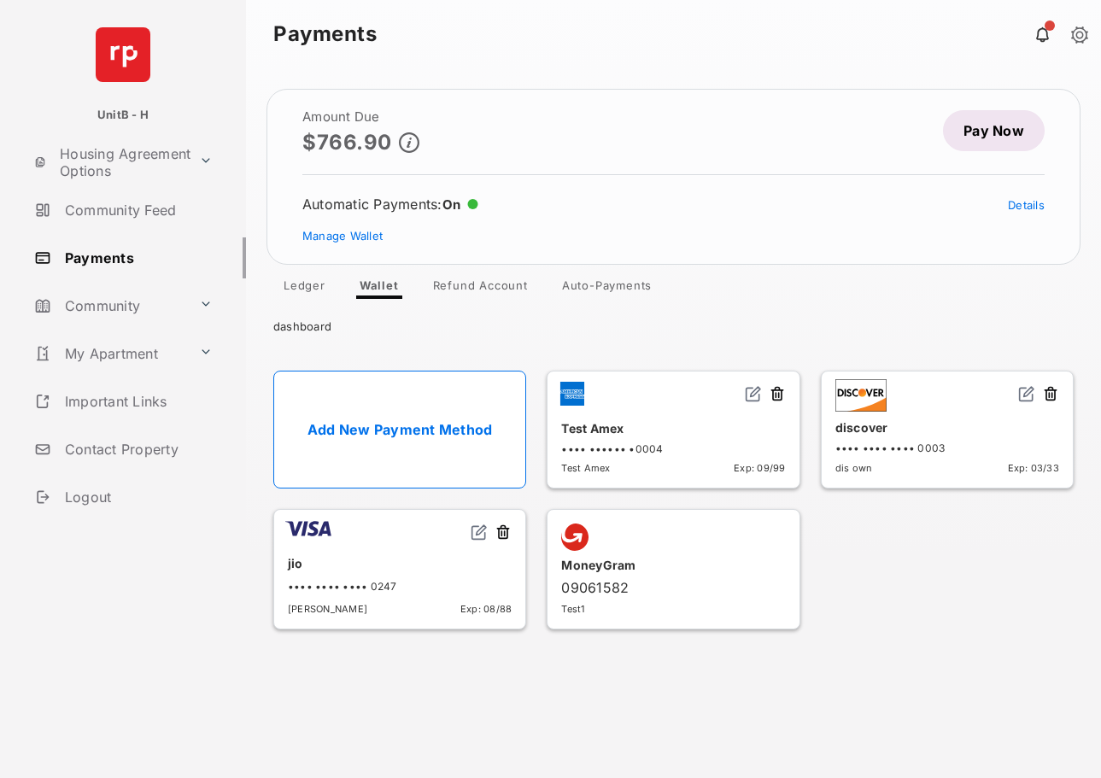
click at [1010, 132] on link "Pay Now" at bounding box center [994, 130] width 102 height 41
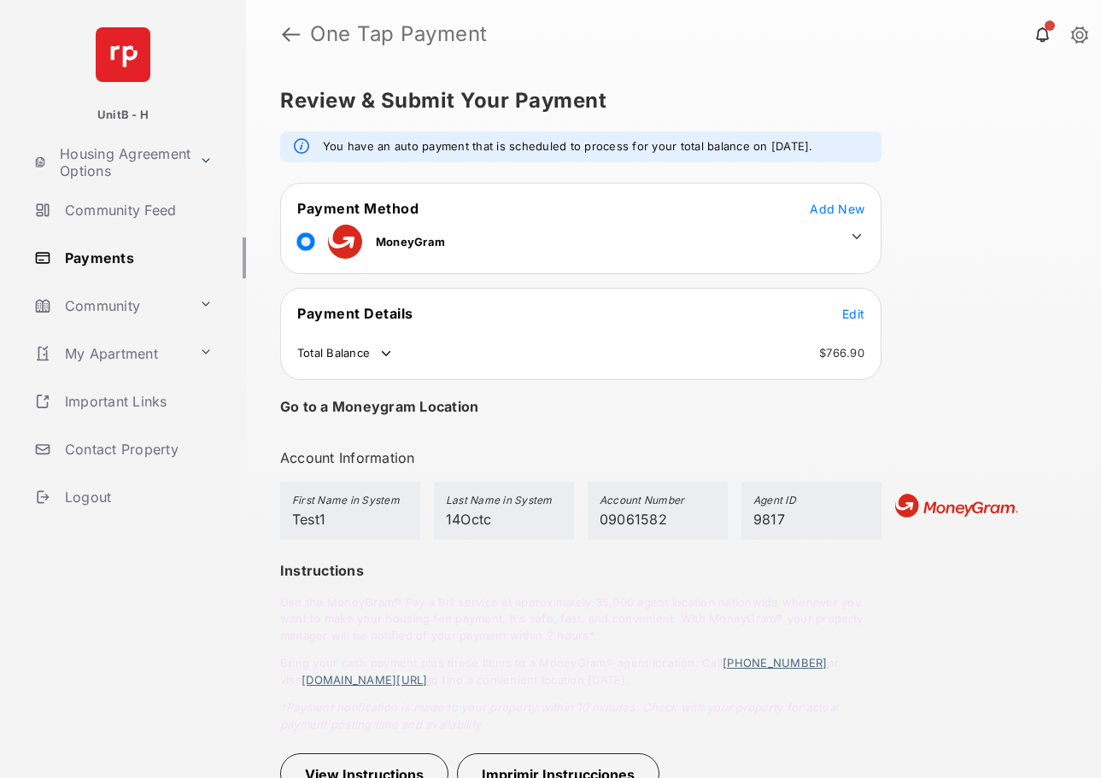
click at [839, 212] on span "Add New" at bounding box center [837, 209] width 55 height 15
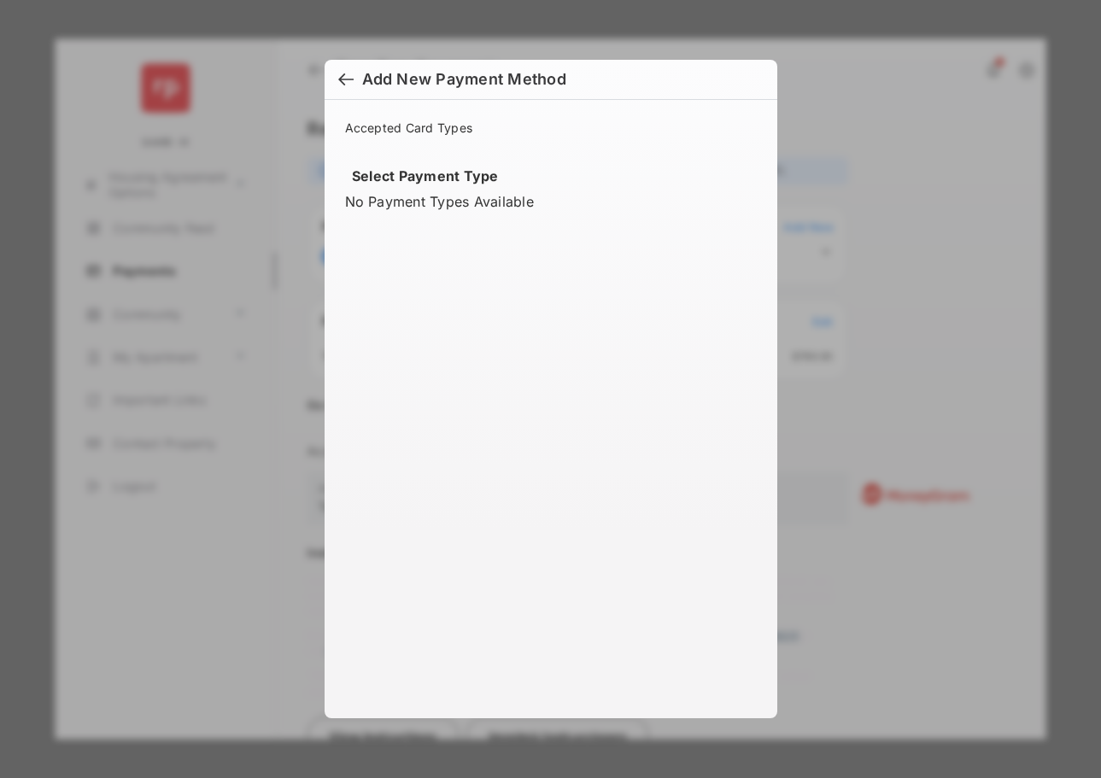
click at [352, 78] on div at bounding box center [345, 81] width 15 height 19
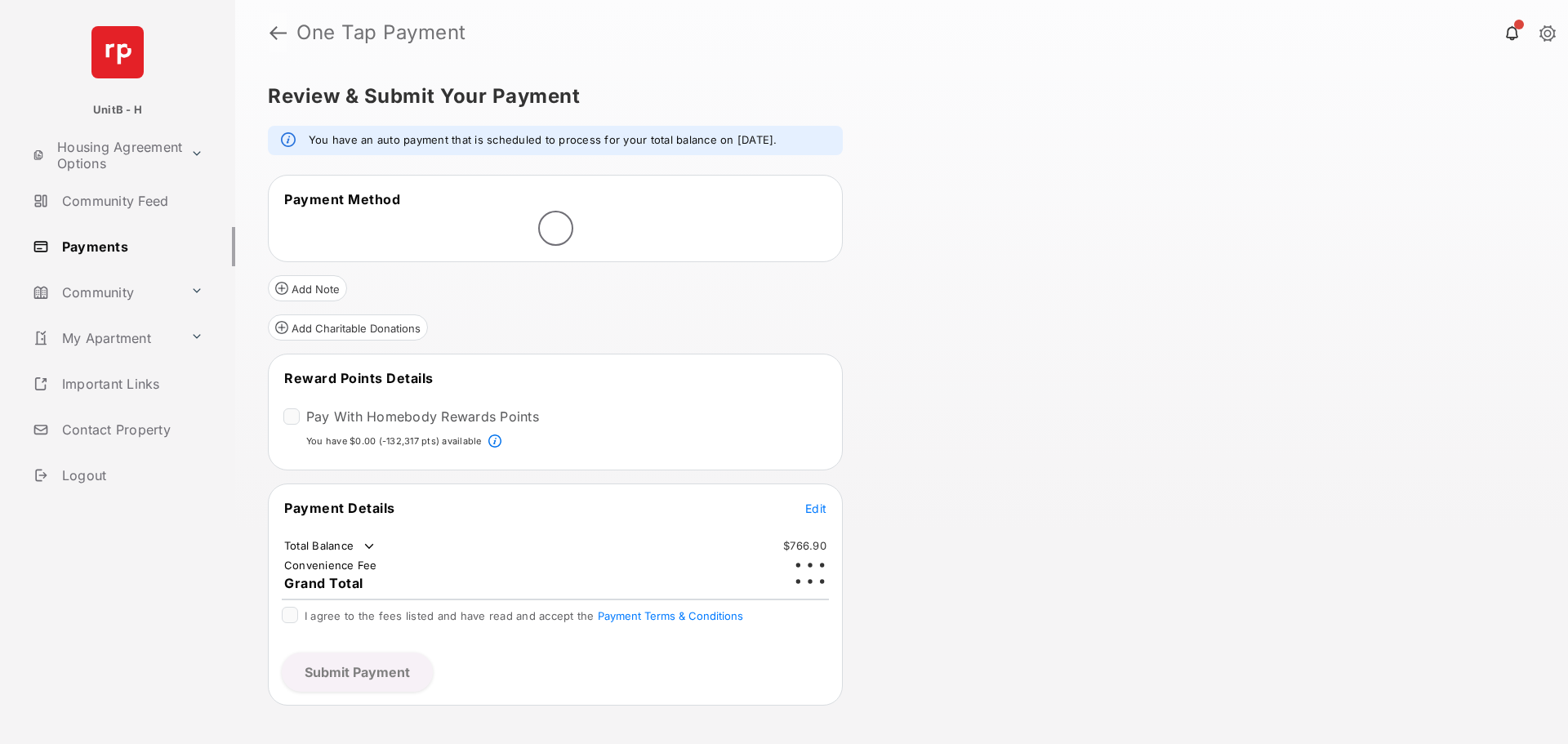
click at [276, 37] on link at bounding box center [278, 33] width 17 height 39
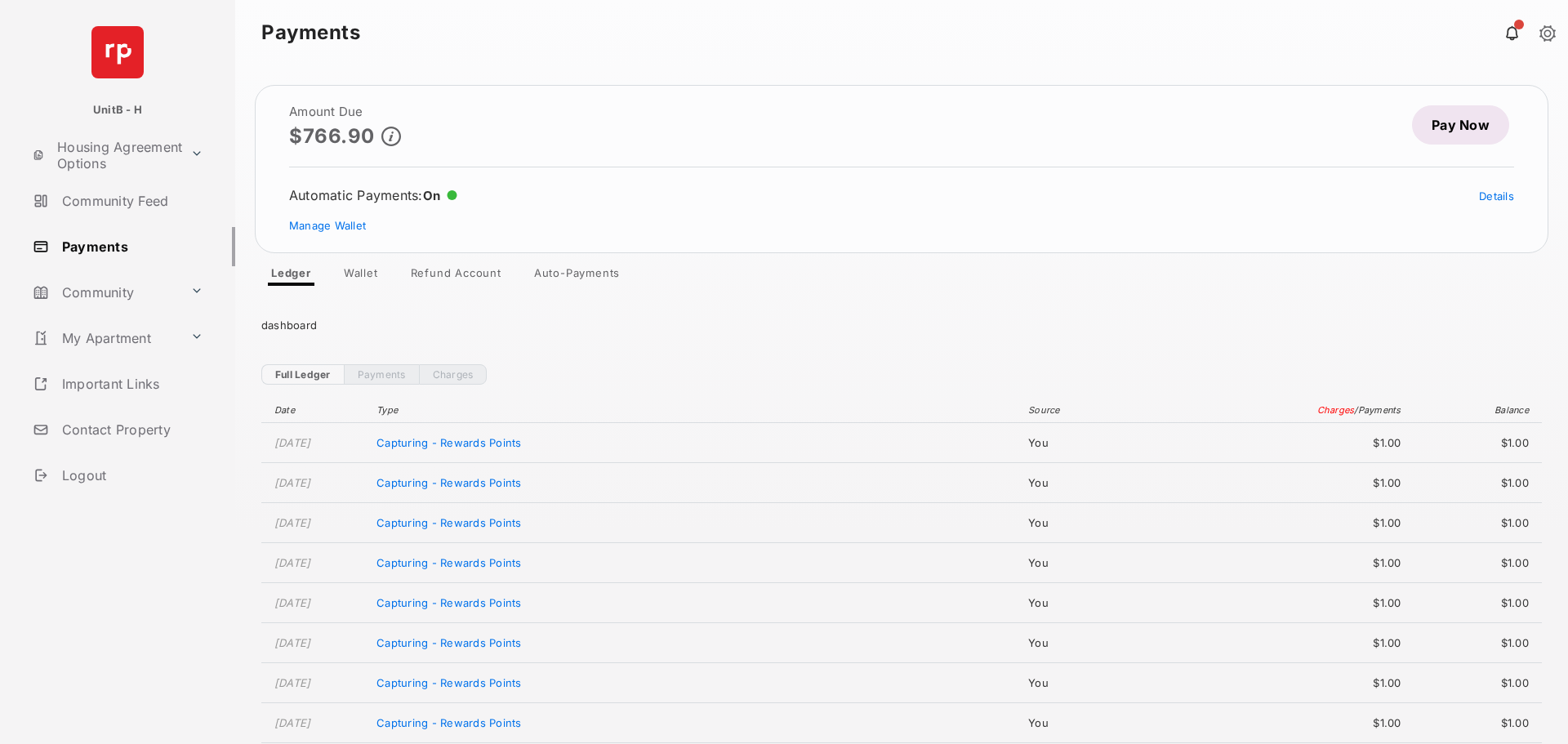
click at [366, 278] on link "Wallet" at bounding box center [360, 275] width 60 height 19
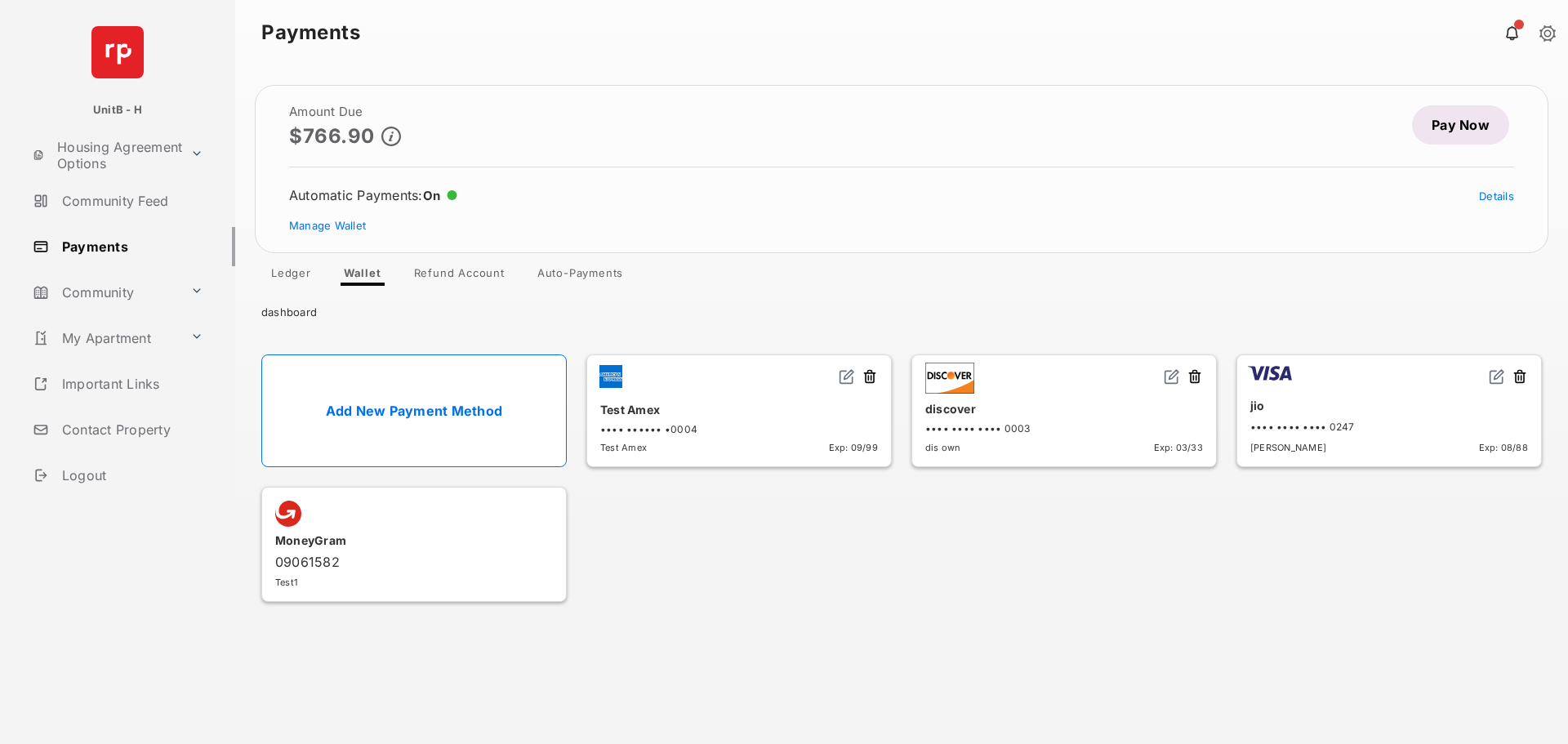
click at [395, 426] on link "Add New Payment Method" at bounding box center [413, 411] width 305 height 113
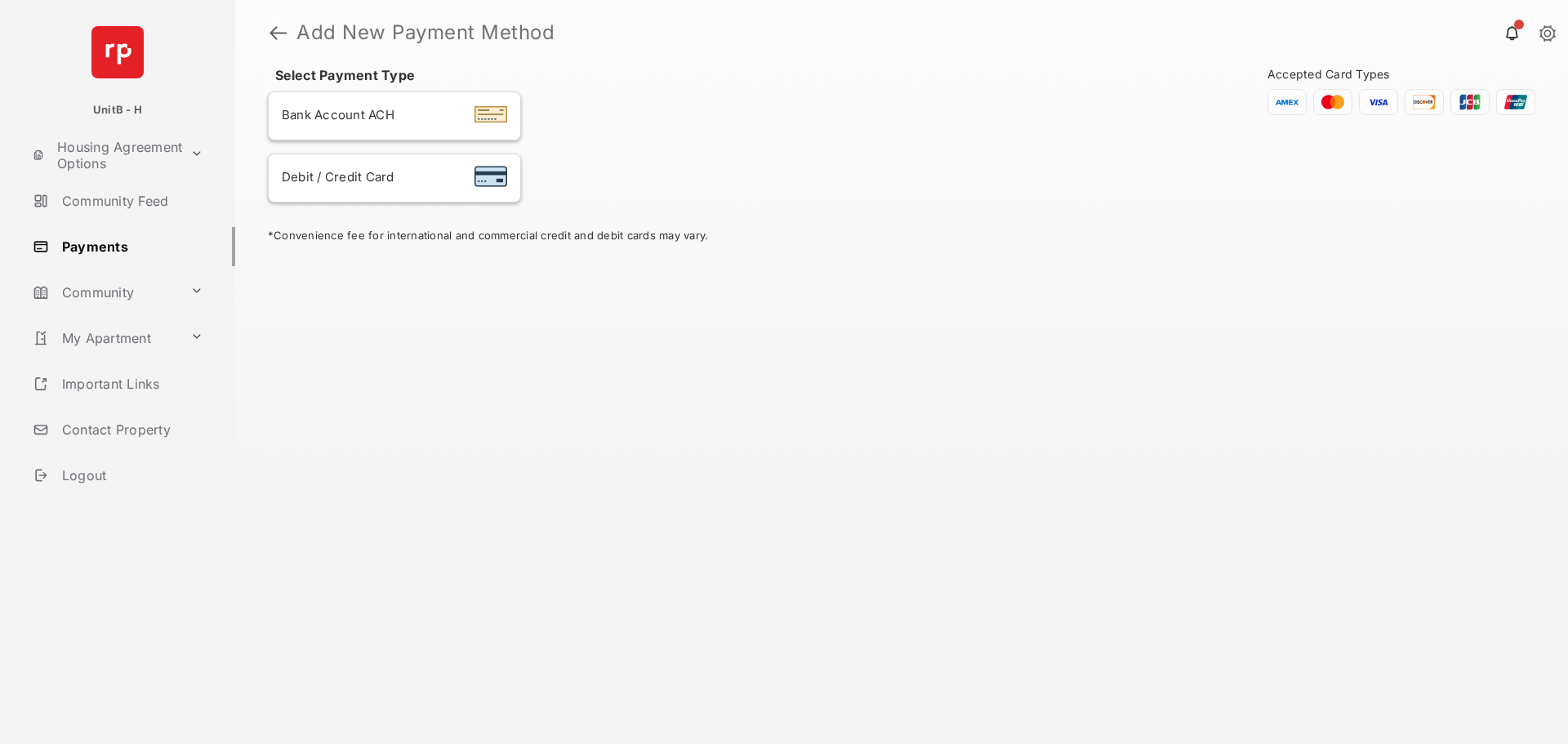
click at [278, 40] on link at bounding box center [278, 33] width 17 height 39
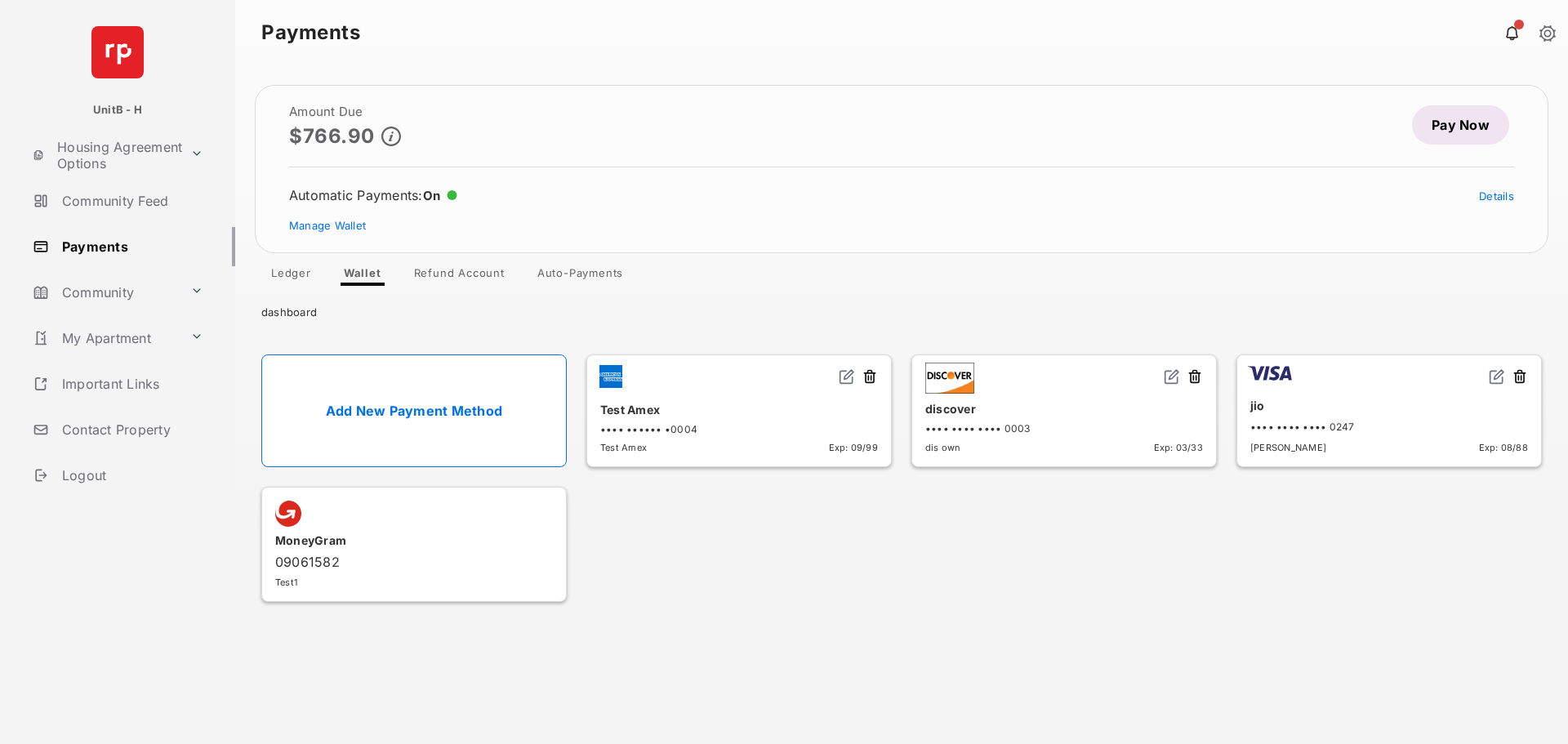
click at [1473, 131] on link "Pay Now" at bounding box center [1460, 124] width 98 height 39
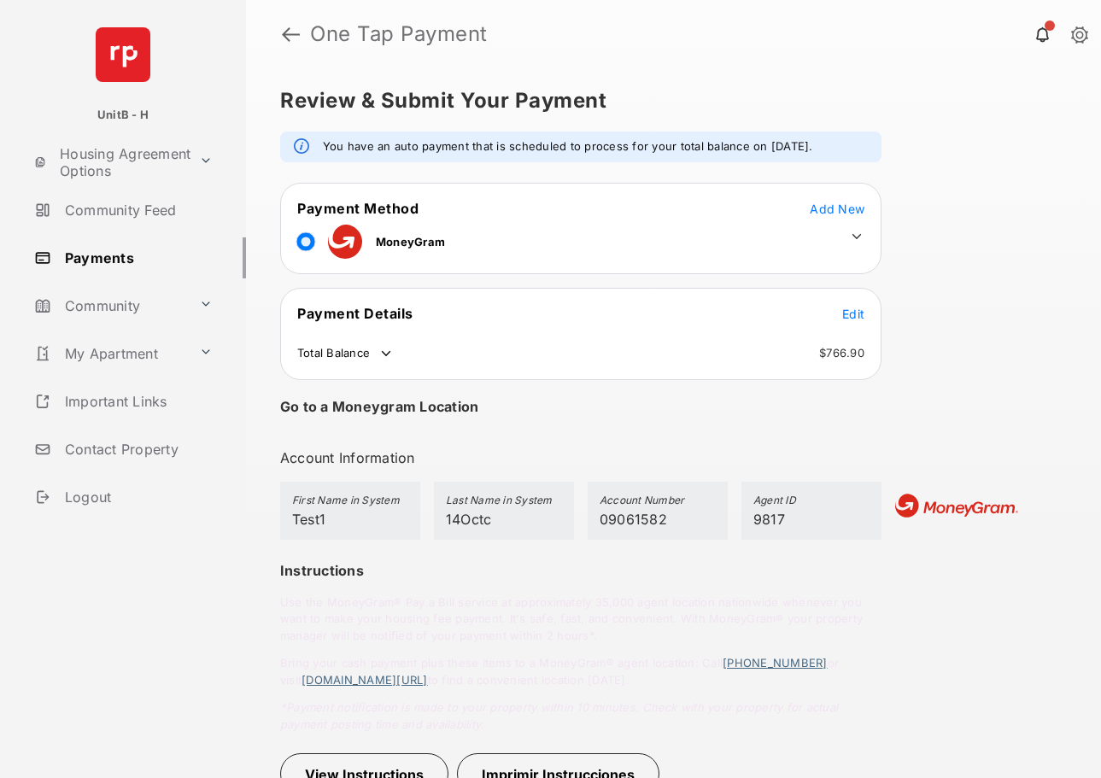
click at [834, 213] on span "Add New" at bounding box center [837, 209] width 55 height 15
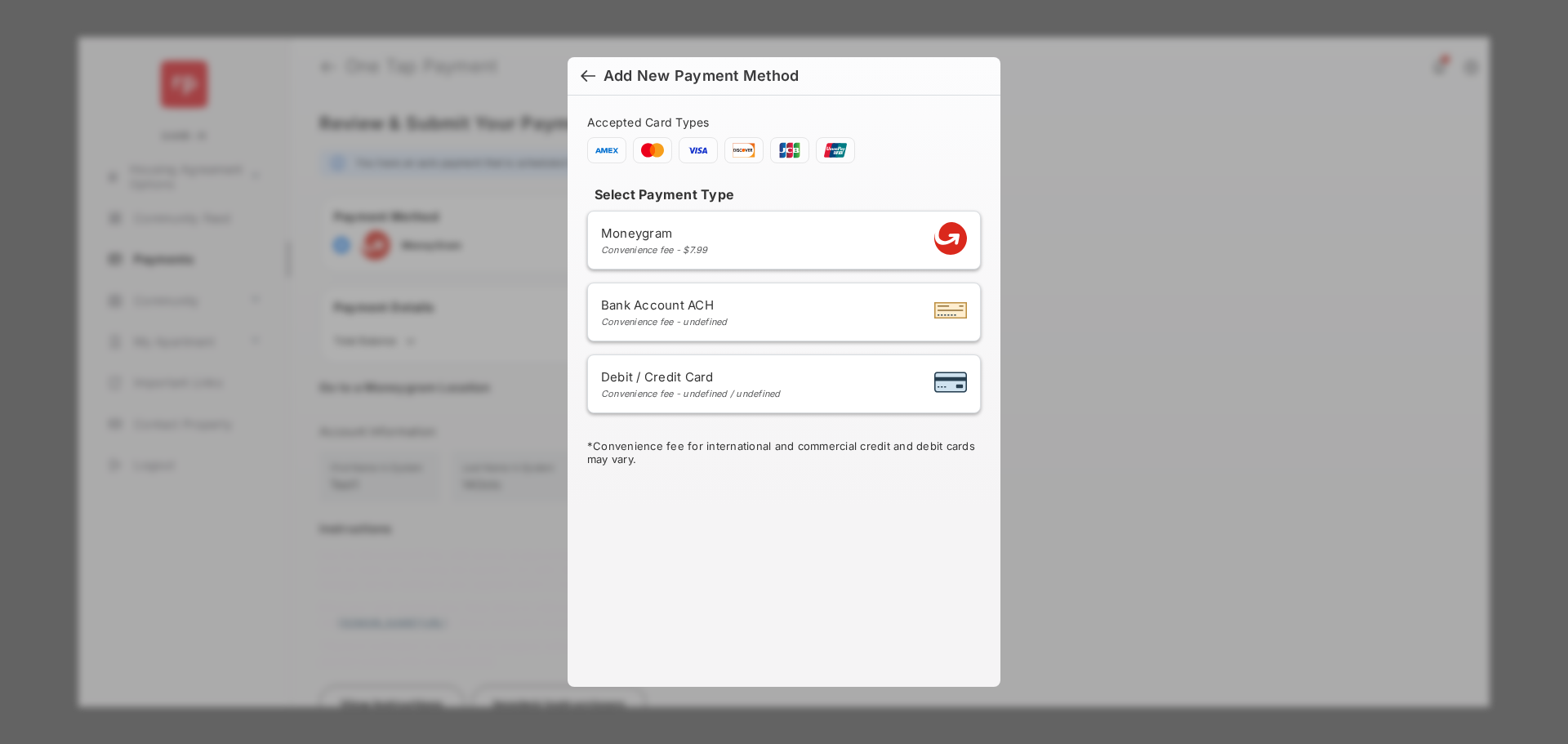
click at [596, 77] on span "Add New Payment Method" at bounding box center [783, 76] width 406 height 18
click at [584, 76] on div at bounding box center [587, 77] width 14 height 18
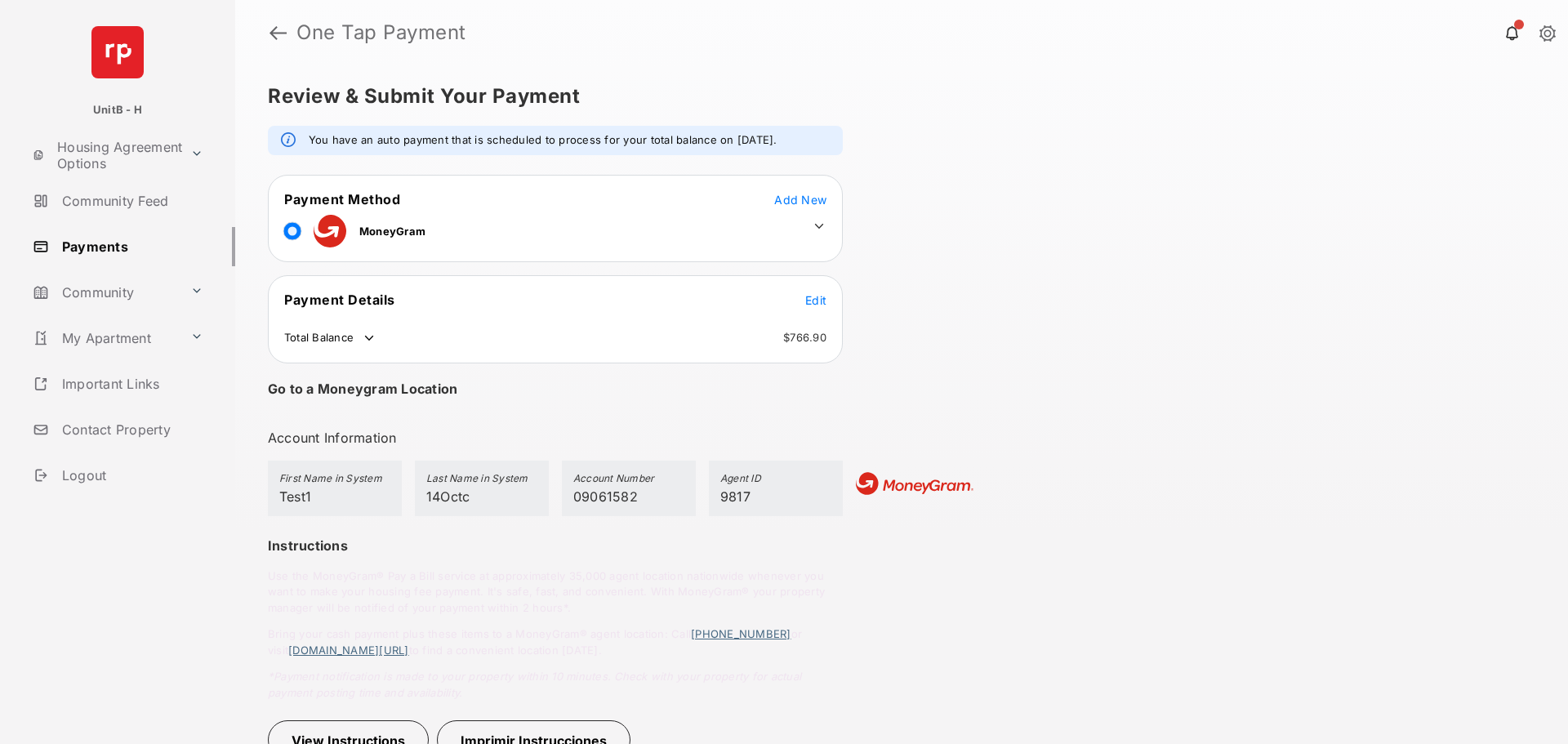
click at [819, 226] on icon at bounding box center [818, 226] width 14 height 14
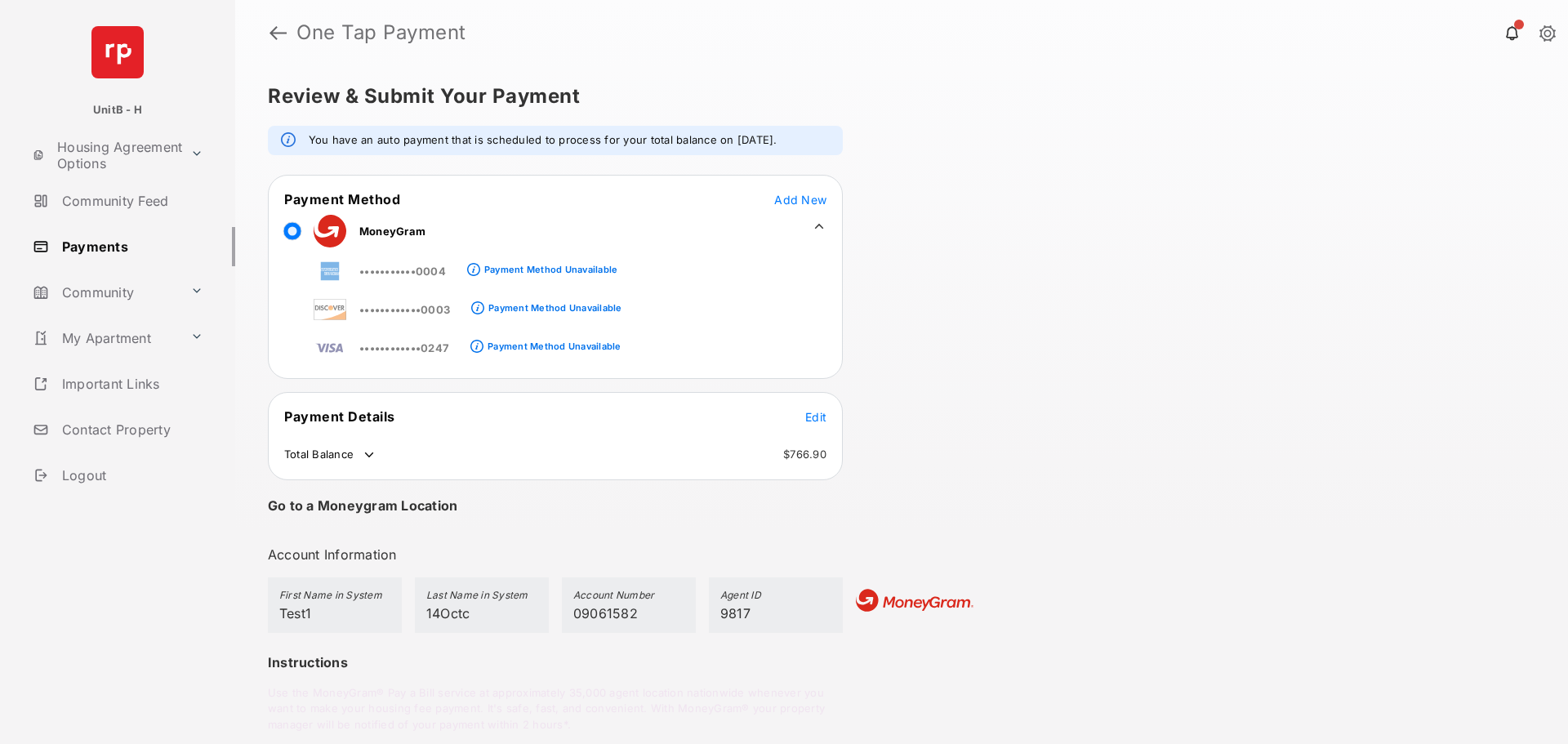
click at [819, 226] on icon at bounding box center [818, 226] width 9 height 5
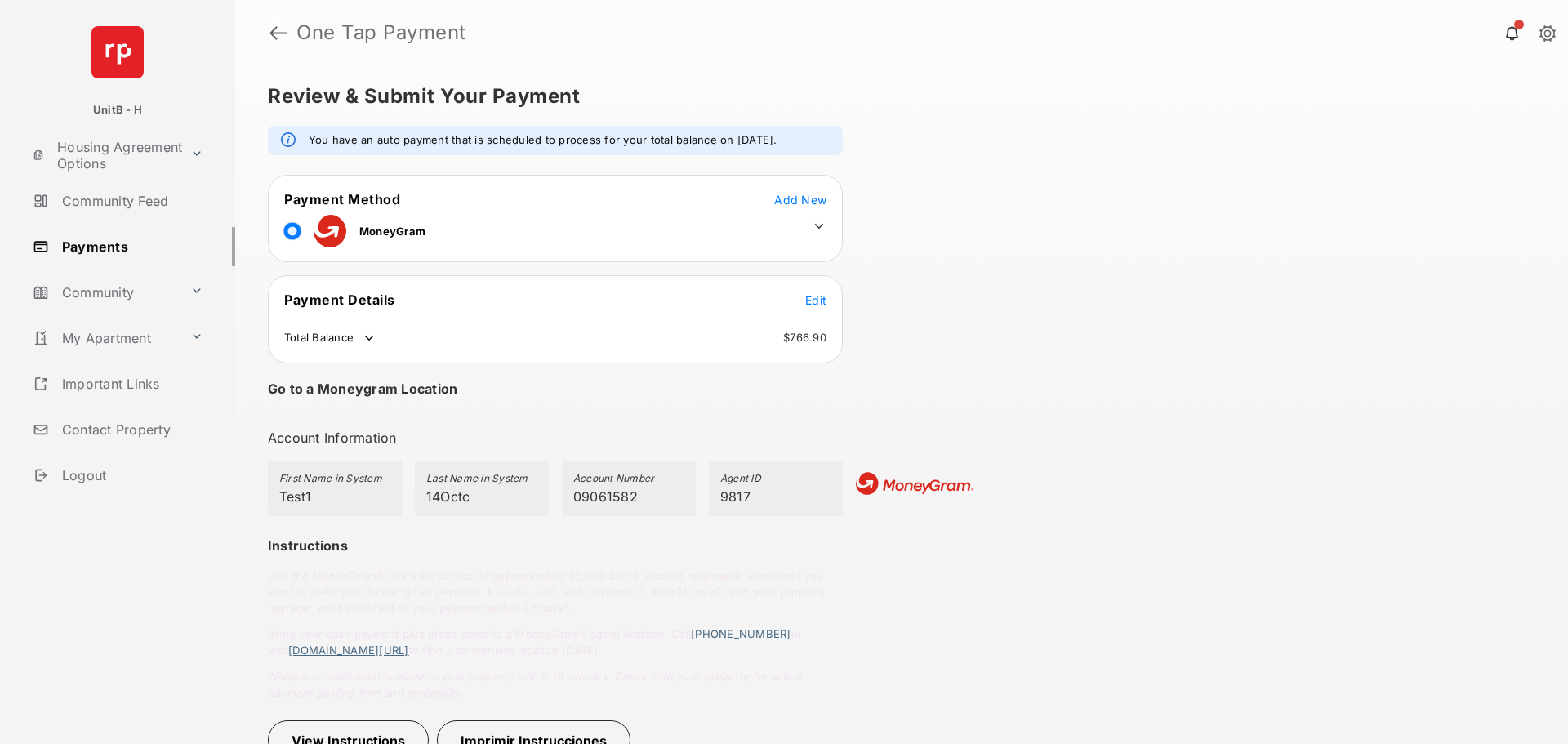
click at [277, 31] on link at bounding box center [278, 33] width 17 height 39
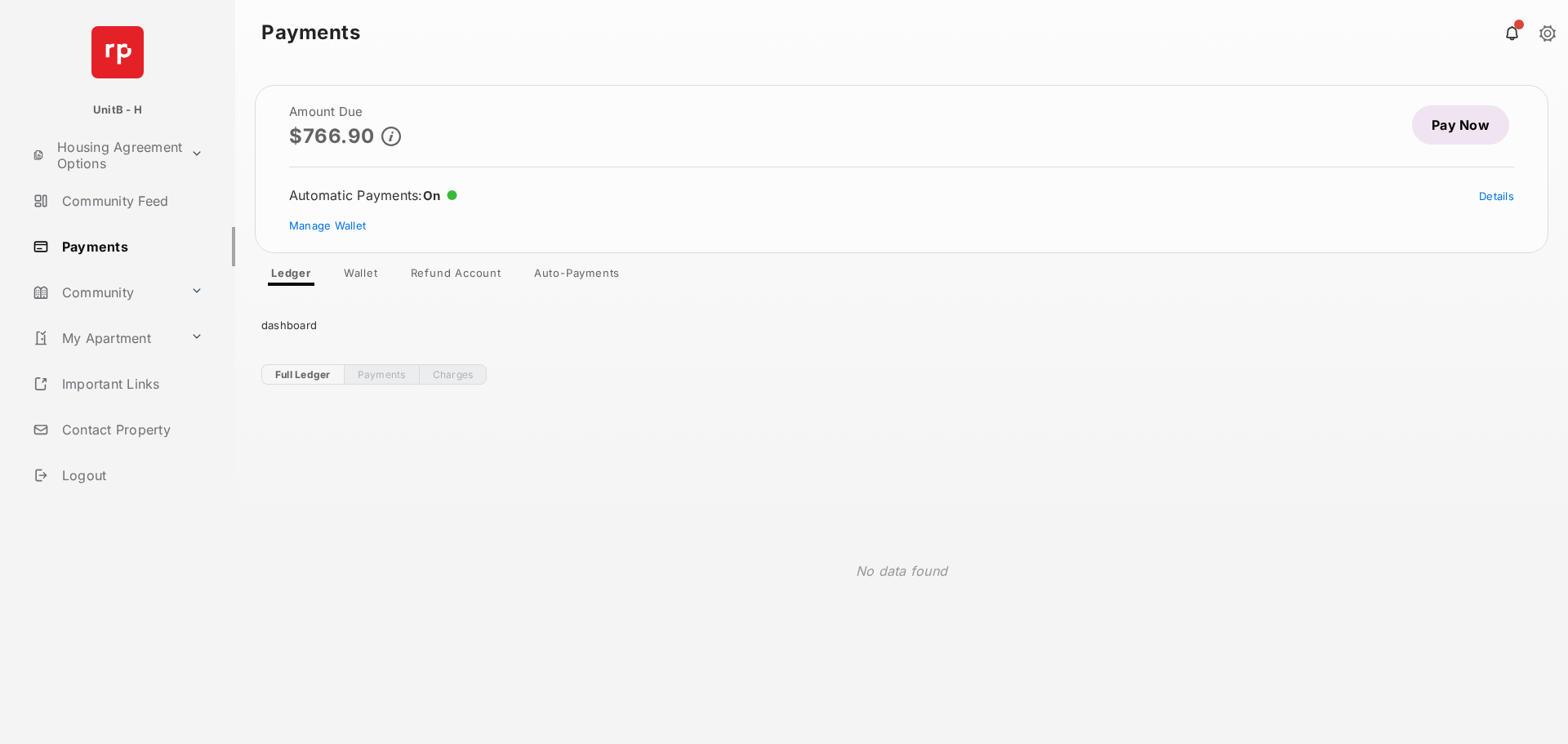
click at [573, 276] on link "Auto-Payments" at bounding box center [577, 275] width 112 height 19
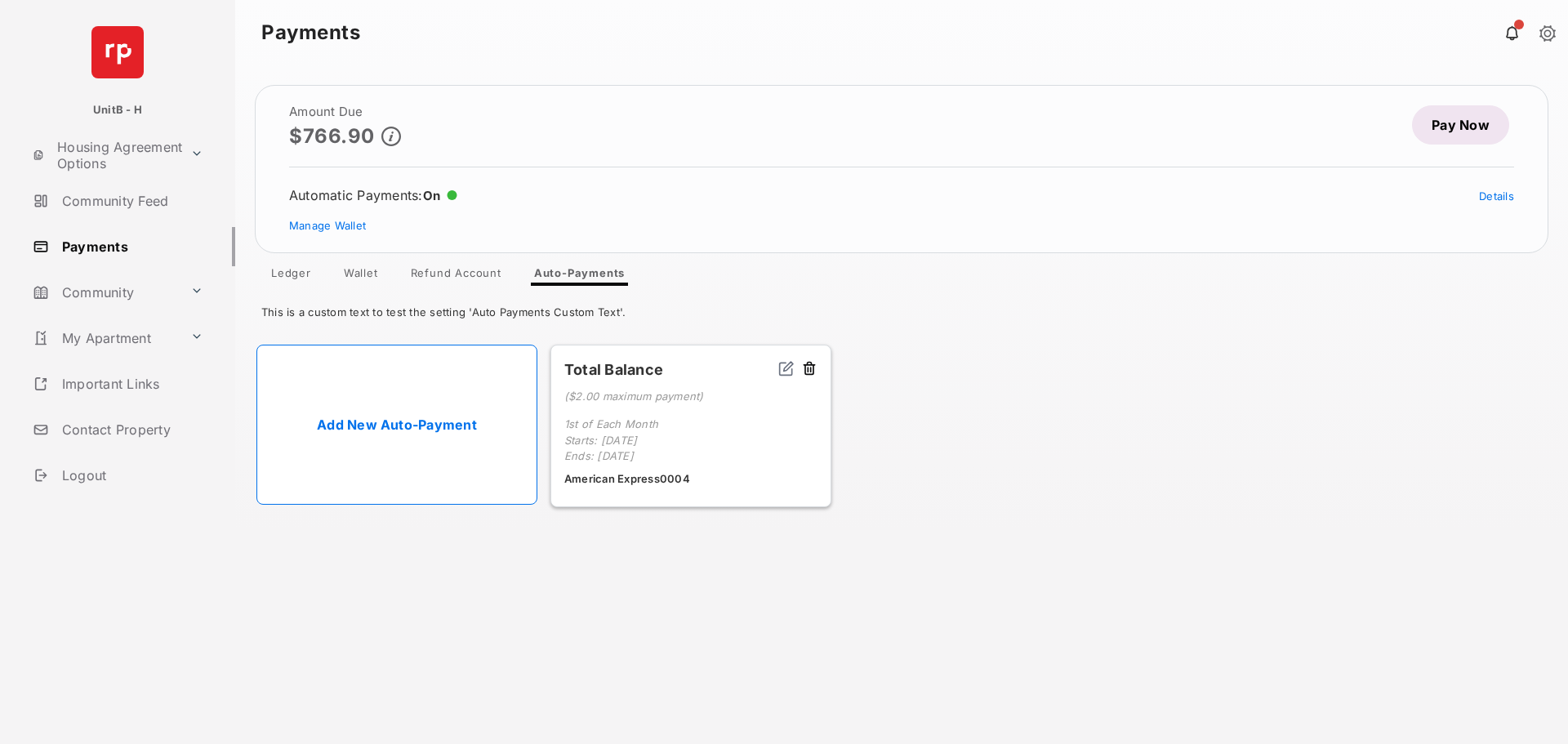
click at [388, 407] on link "Add New Auto-Payment" at bounding box center [397, 424] width 281 height 160
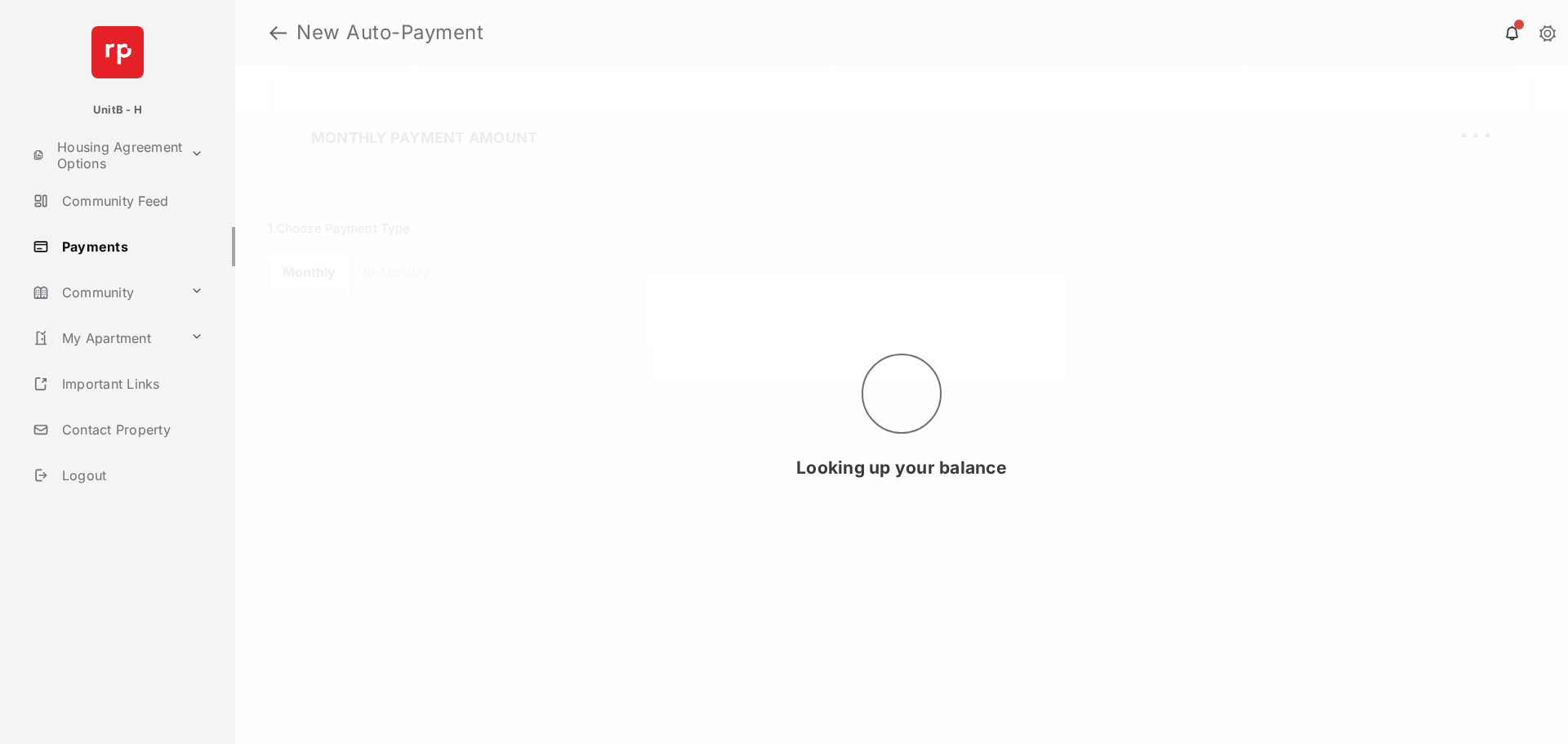
select select "**********"
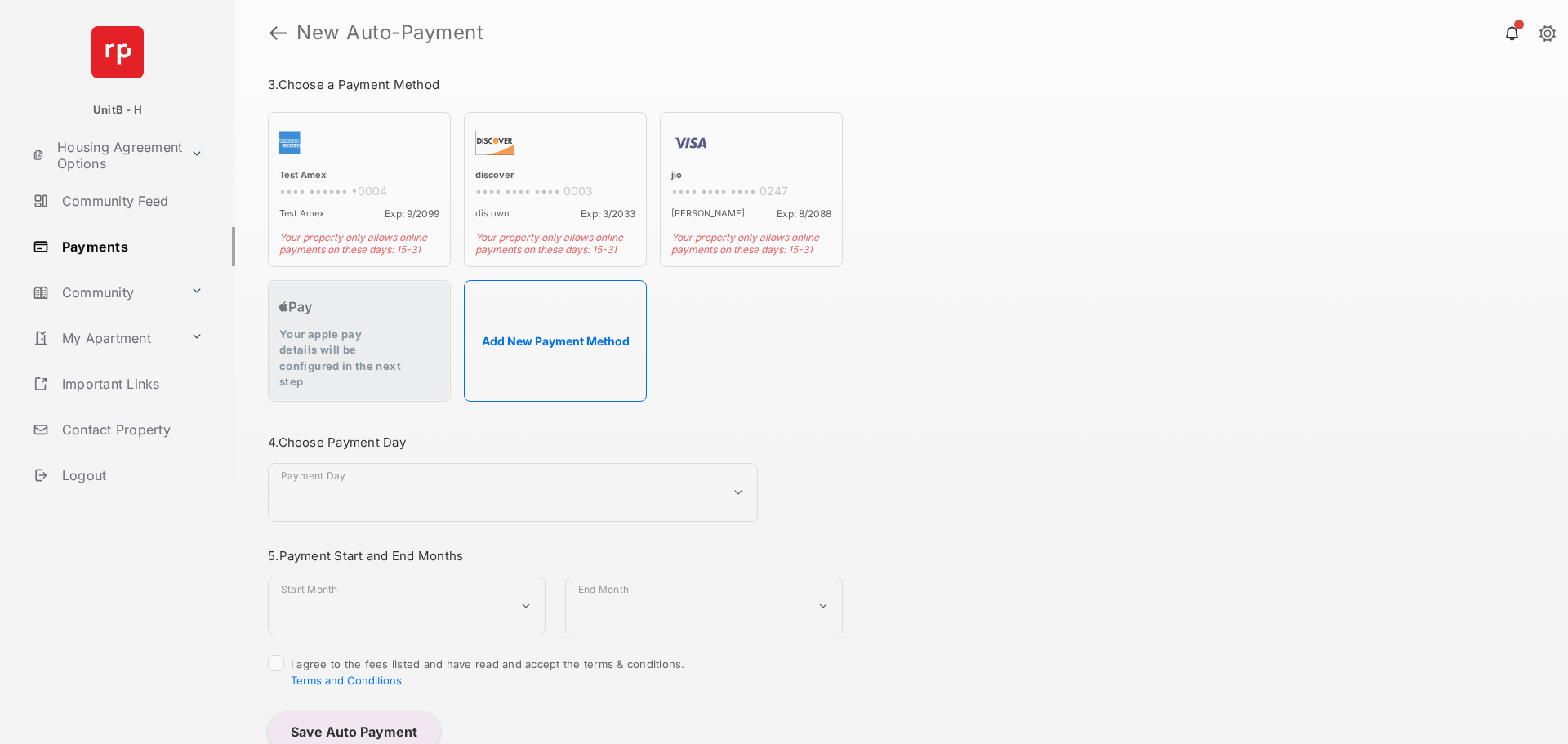
click at [569, 297] on button "Add New Payment Method" at bounding box center [555, 340] width 183 height 121
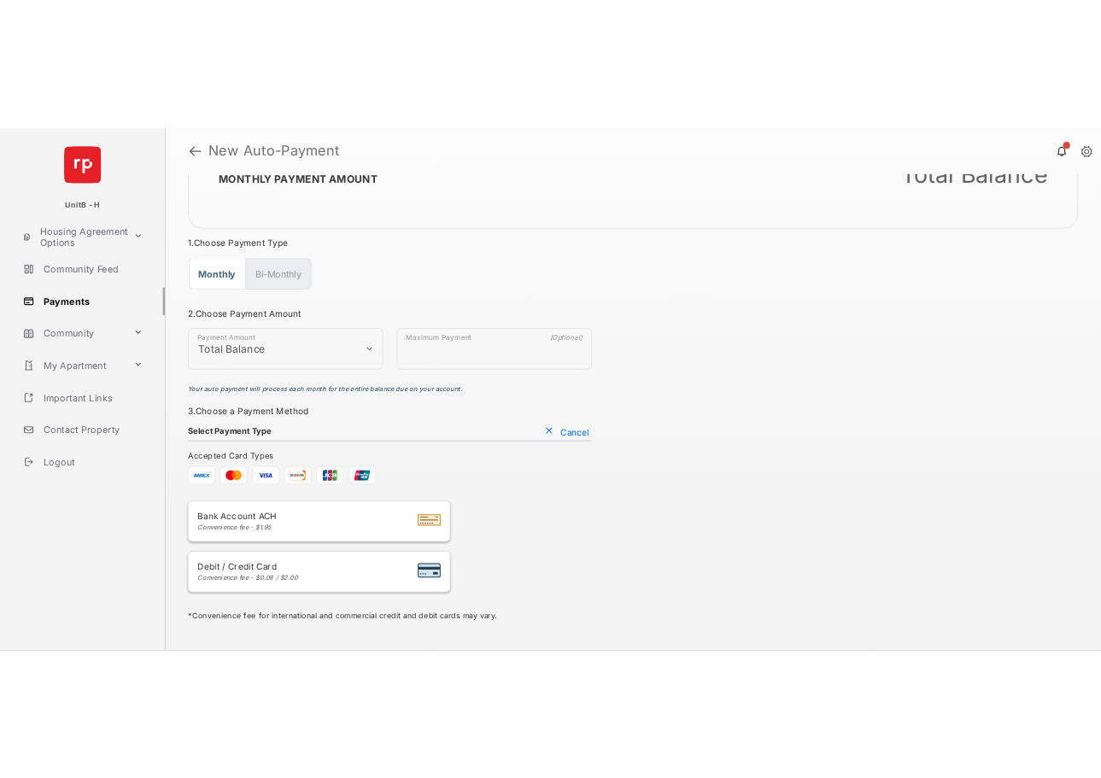
scroll to position [26, 0]
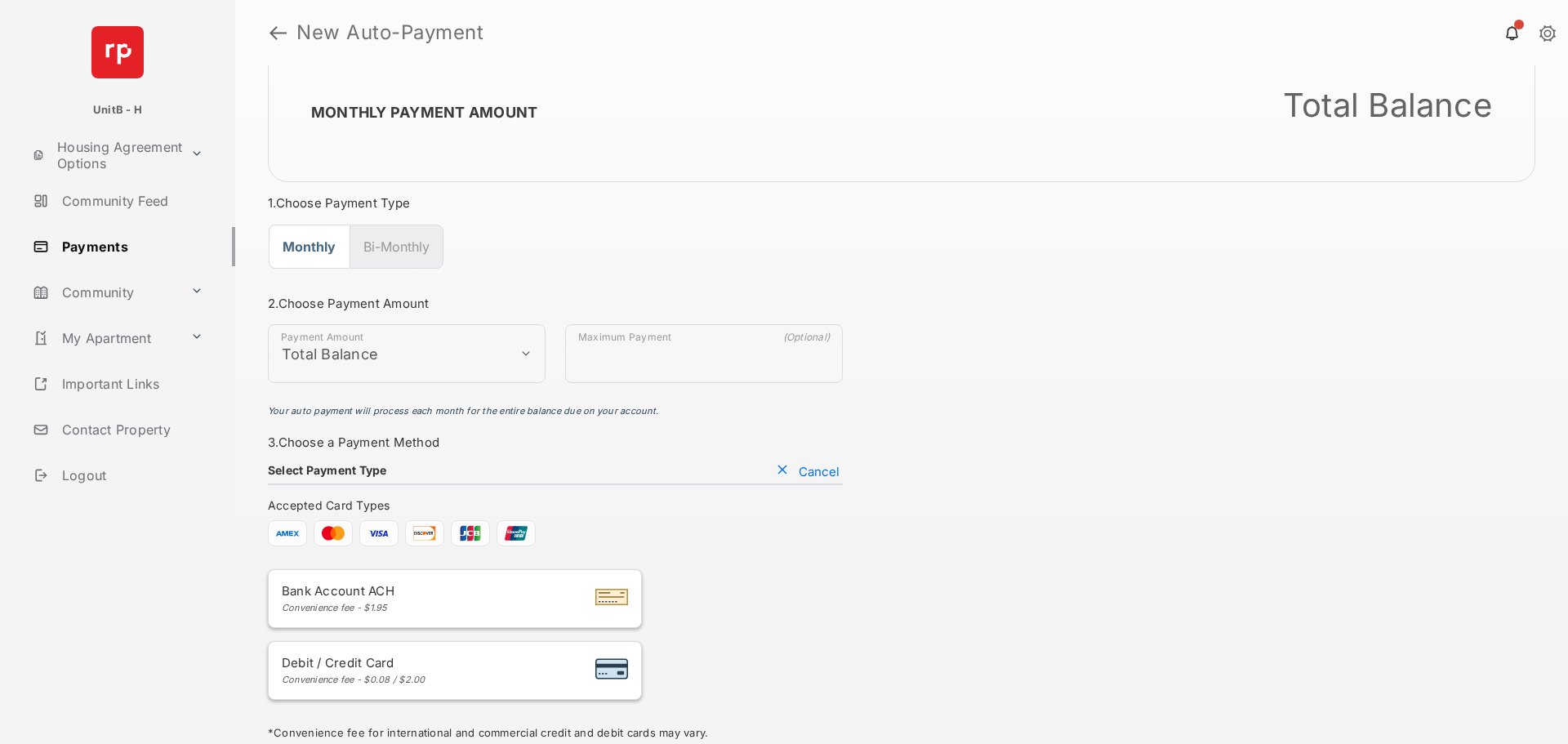
click at [288, 32] on h1 "New Auto-Payment" at bounding box center [914, 33] width 1255 height 19
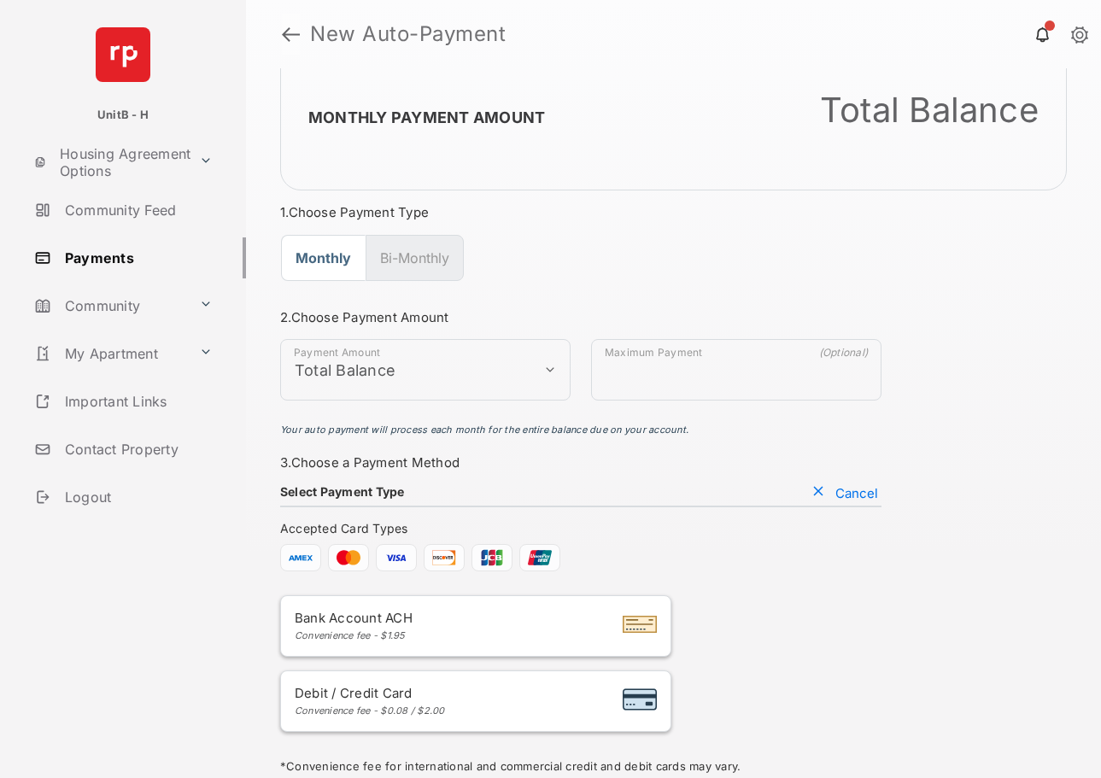
click at [293, 36] on link at bounding box center [291, 34] width 18 height 41
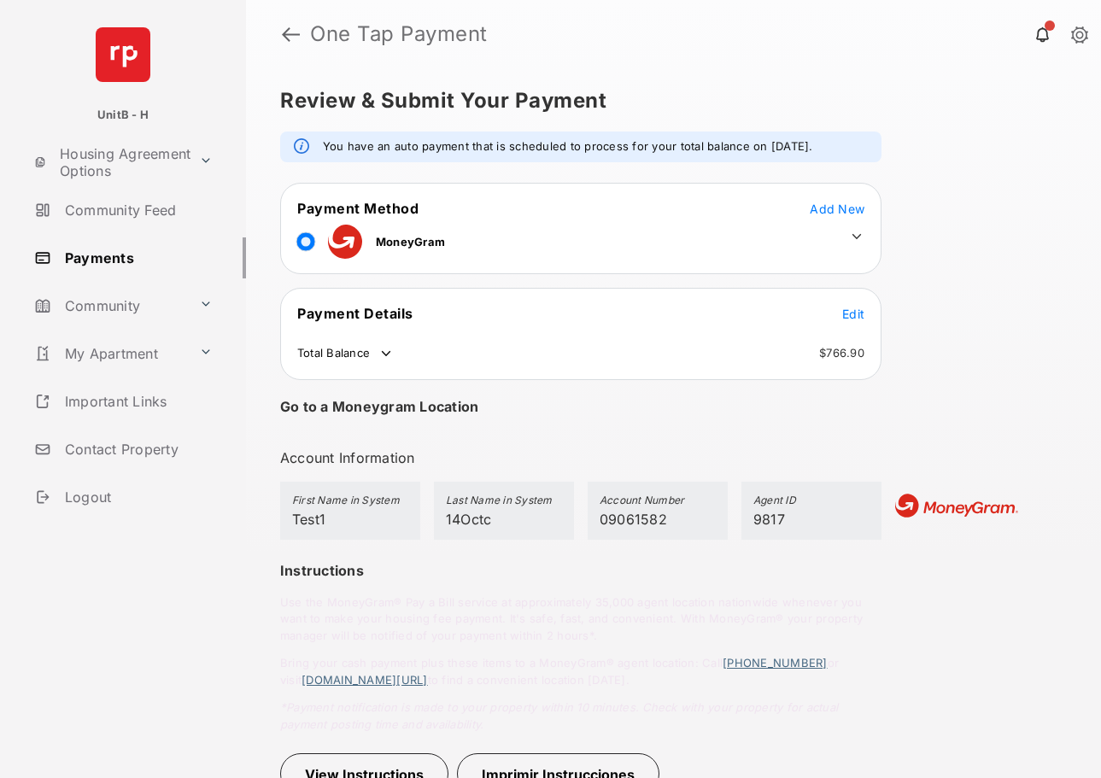
click at [853, 205] on span "Add New" at bounding box center [837, 209] width 55 height 15
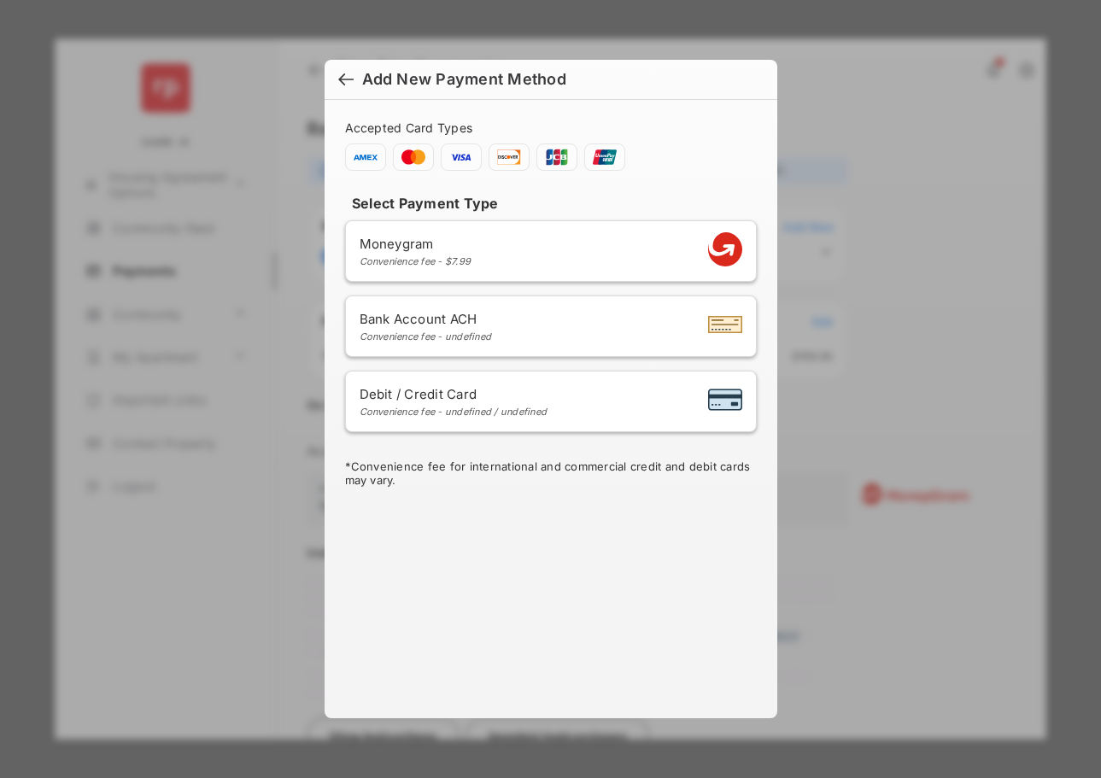
click at [348, 76] on div at bounding box center [345, 81] width 15 height 19
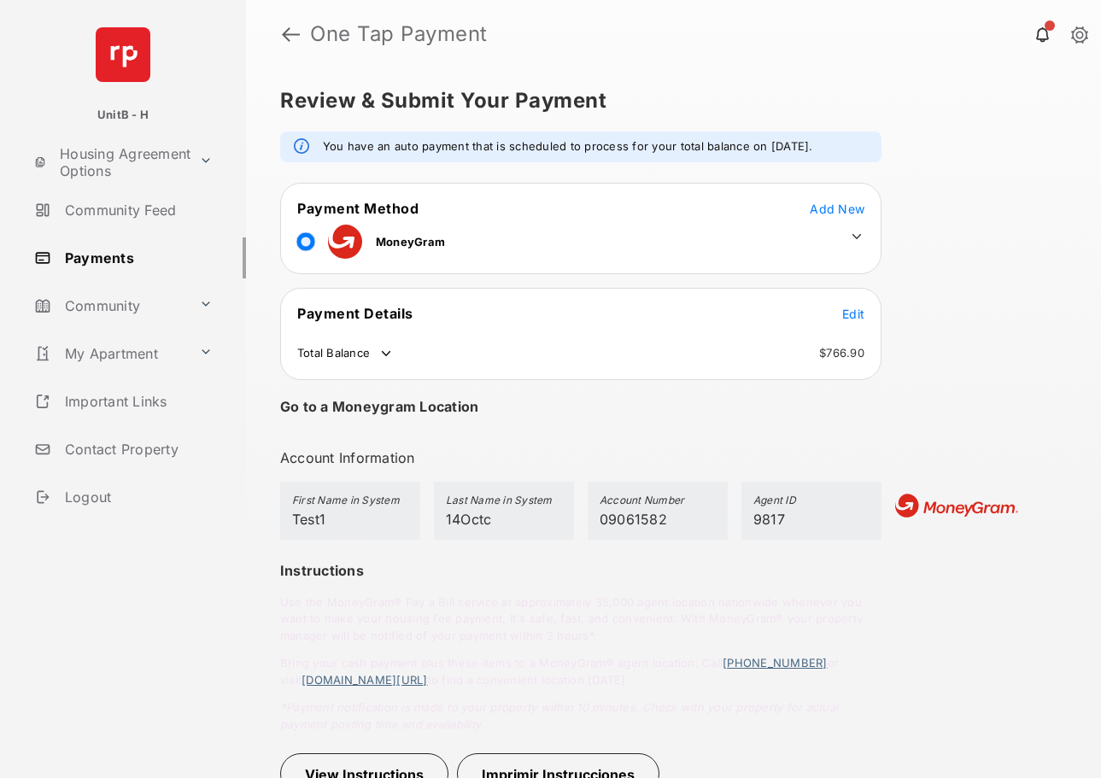
click at [851, 240] on icon at bounding box center [856, 236] width 15 height 15
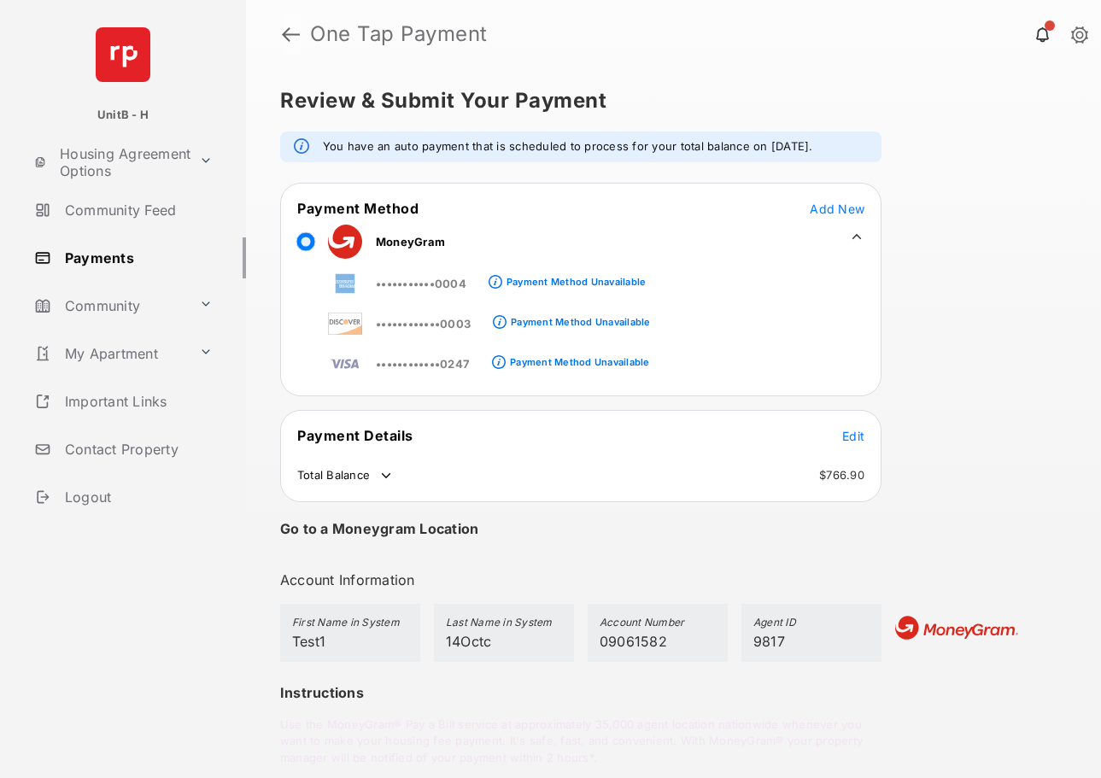
click at [295, 32] on link at bounding box center [291, 34] width 18 height 41
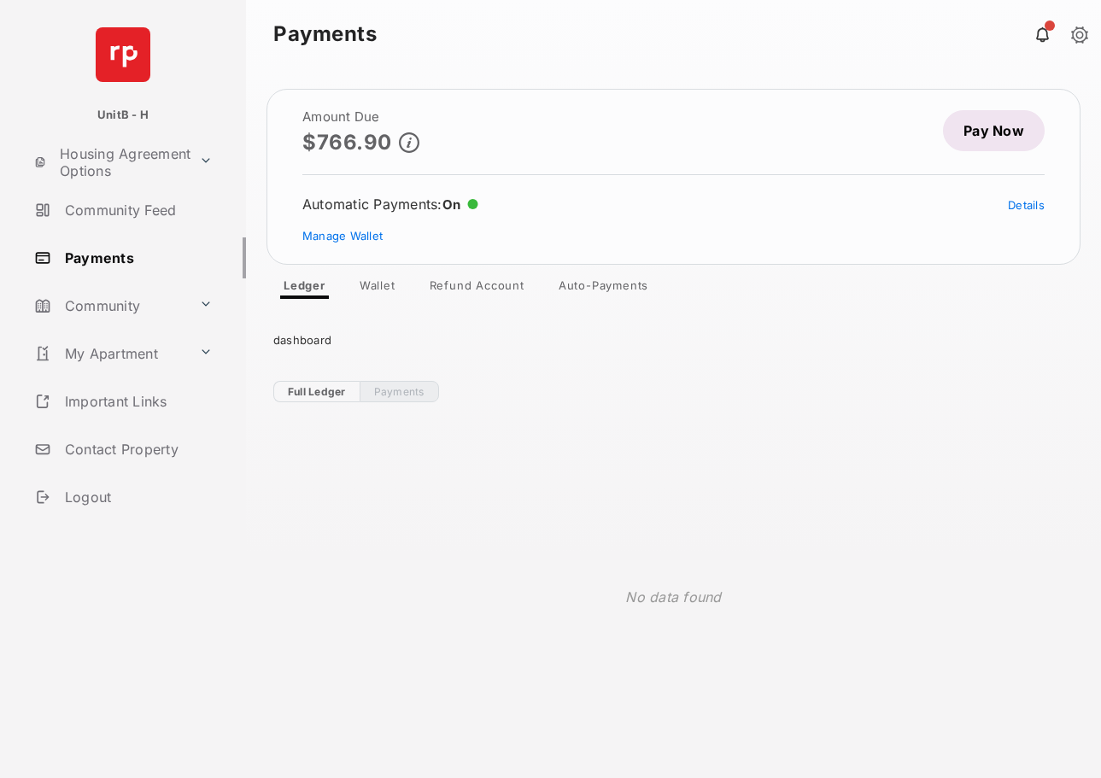
click at [606, 284] on link "Auto-Payments" at bounding box center [603, 288] width 117 height 20
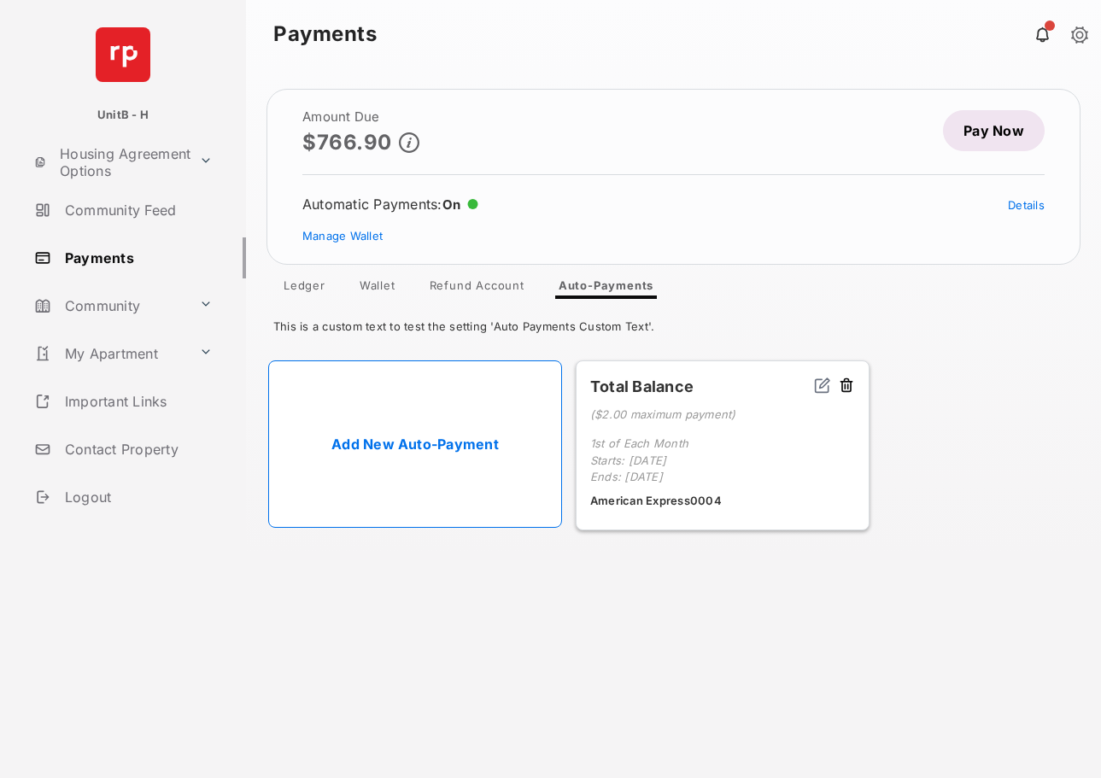
click at [442, 413] on link "Add New Auto-Payment" at bounding box center [415, 443] width 294 height 167
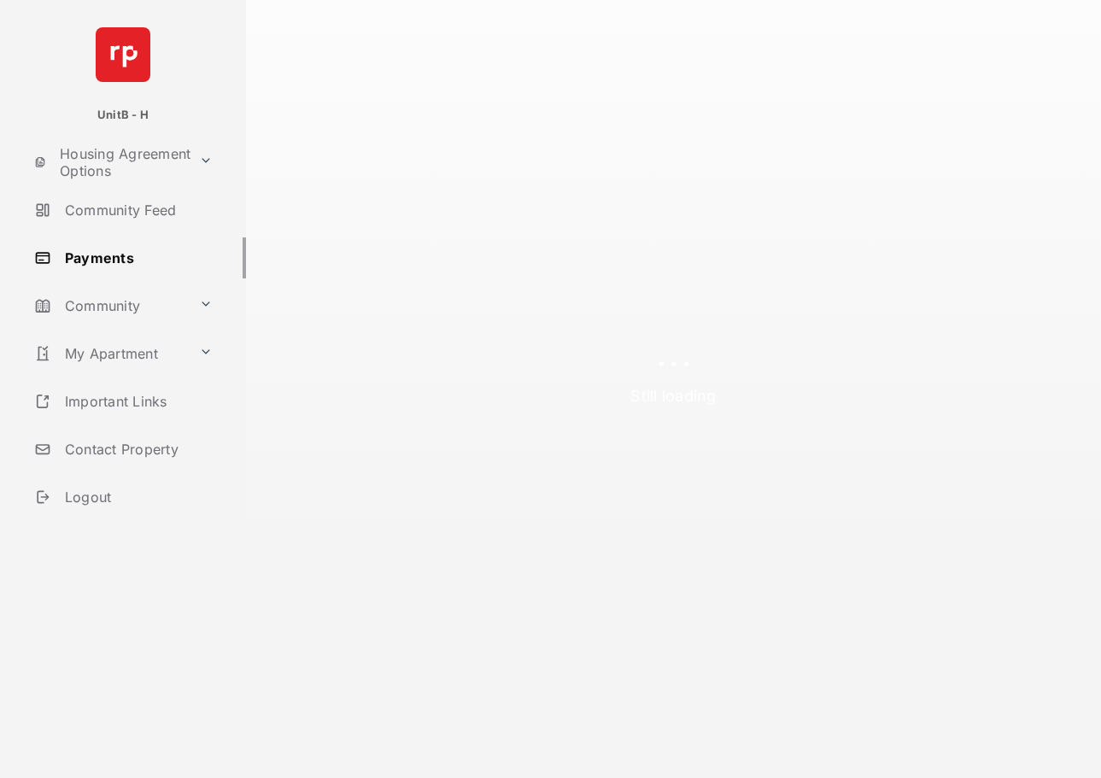
select select "**********"
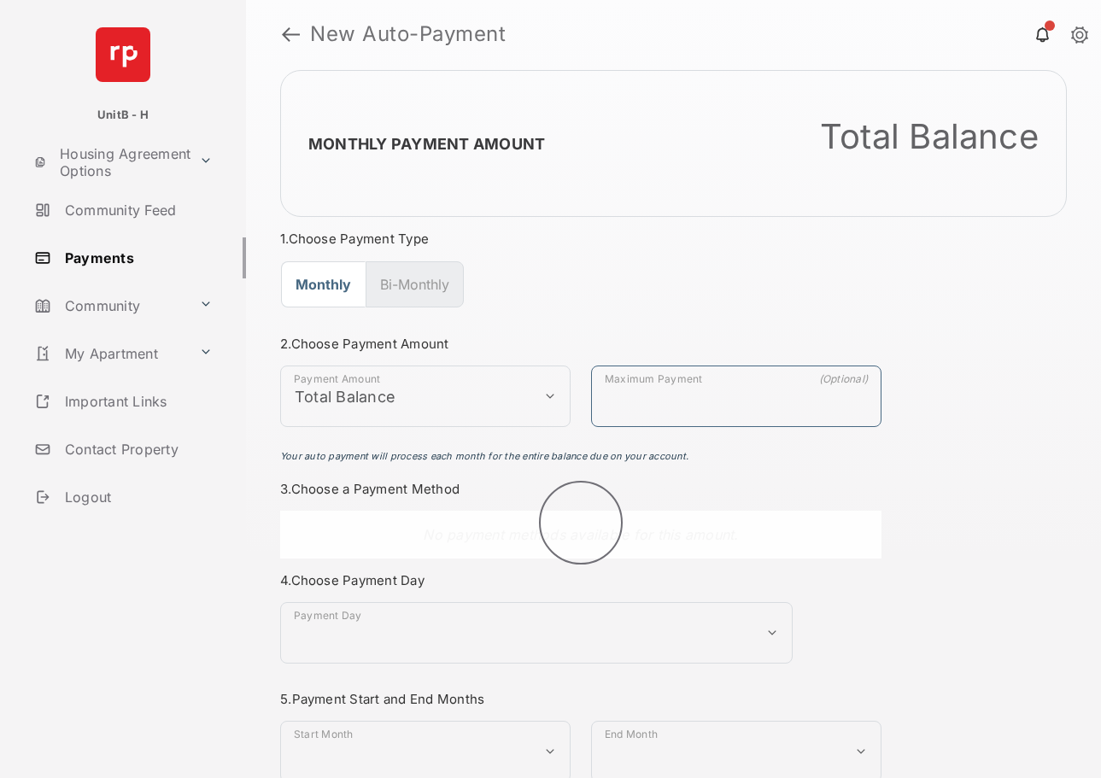
click at [688, 410] on input "Maximum Payment" at bounding box center [736, 395] width 290 height 61
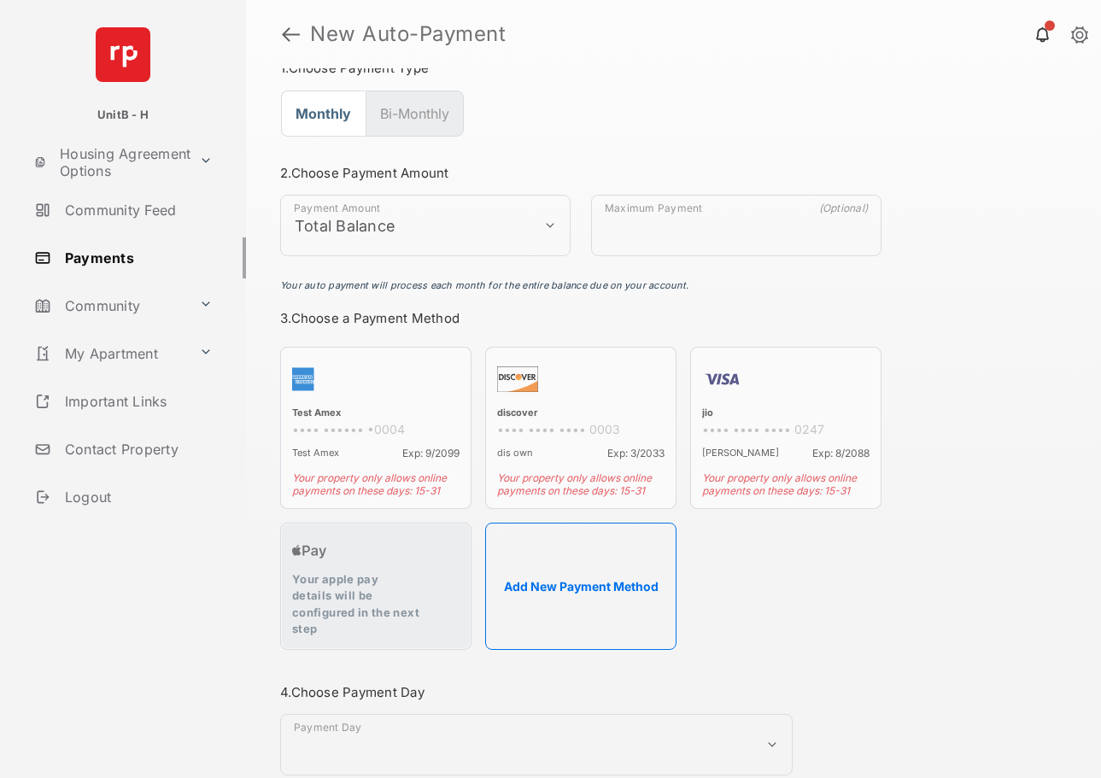
click at [584, 582] on button "Add New Payment Method" at bounding box center [580, 586] width 191 height 127
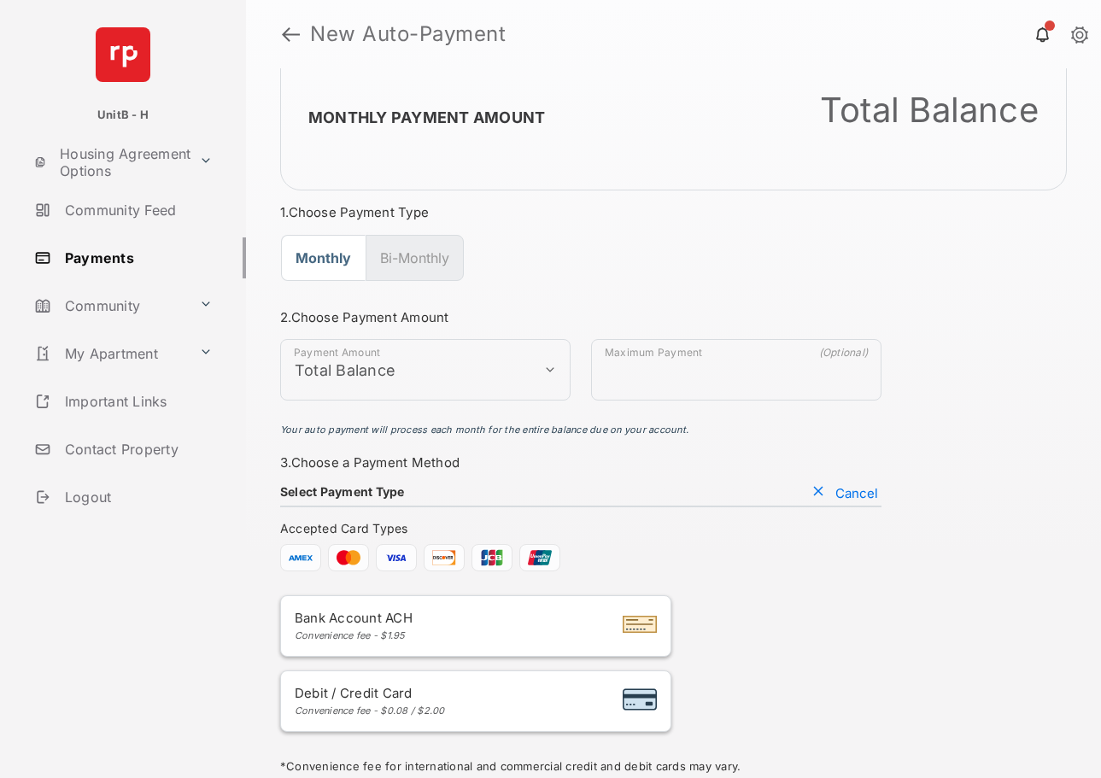
scroll to position [26, 0]
click at [292, 40] on link at bounding box center [291, 34] width 18 height 41
